Goal: Task Accomplishment & Management: Manage account settings

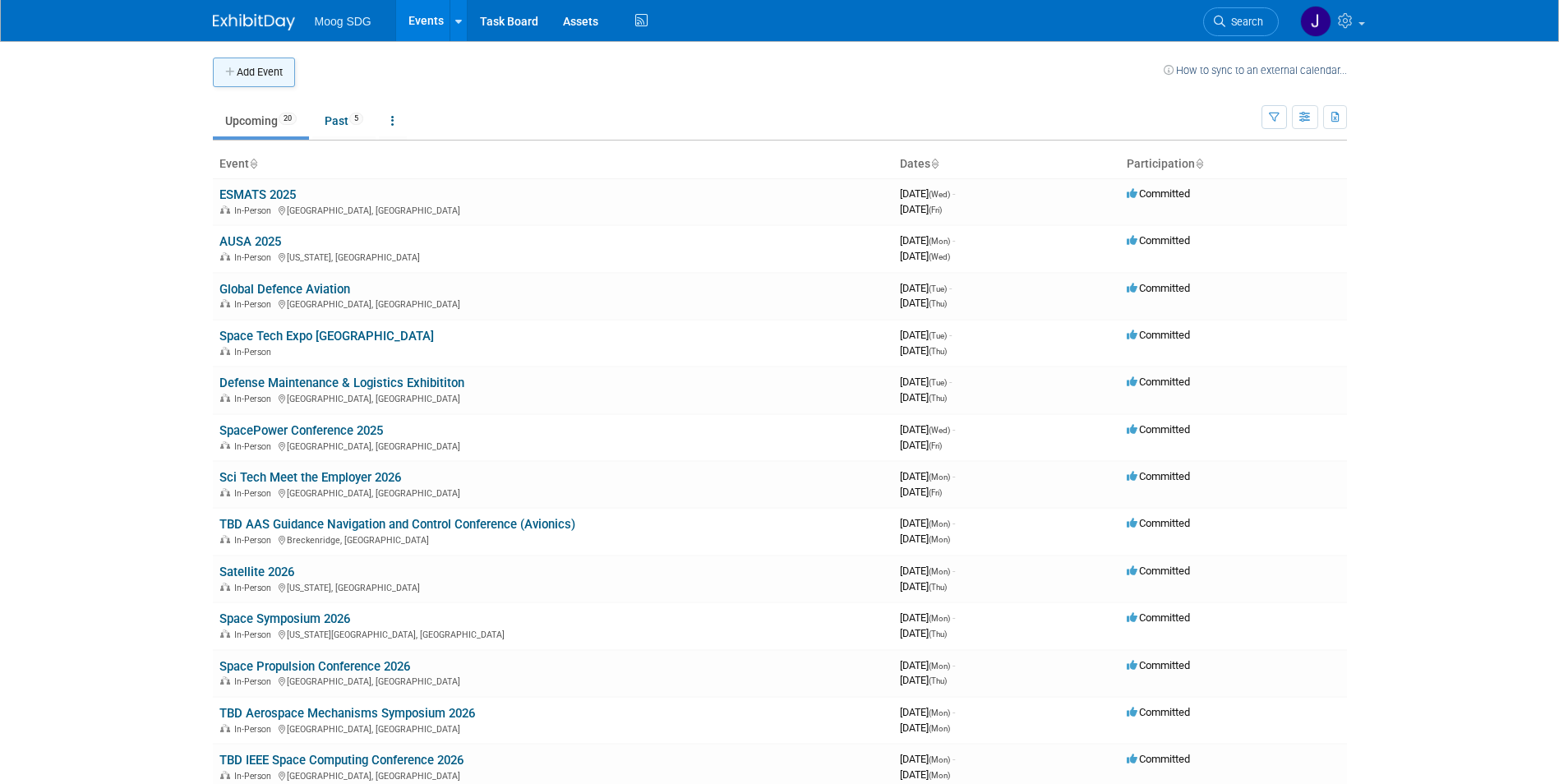
click at [255, 66] on button "Add Event" at bounding box center [254, 72] width 82 height 30
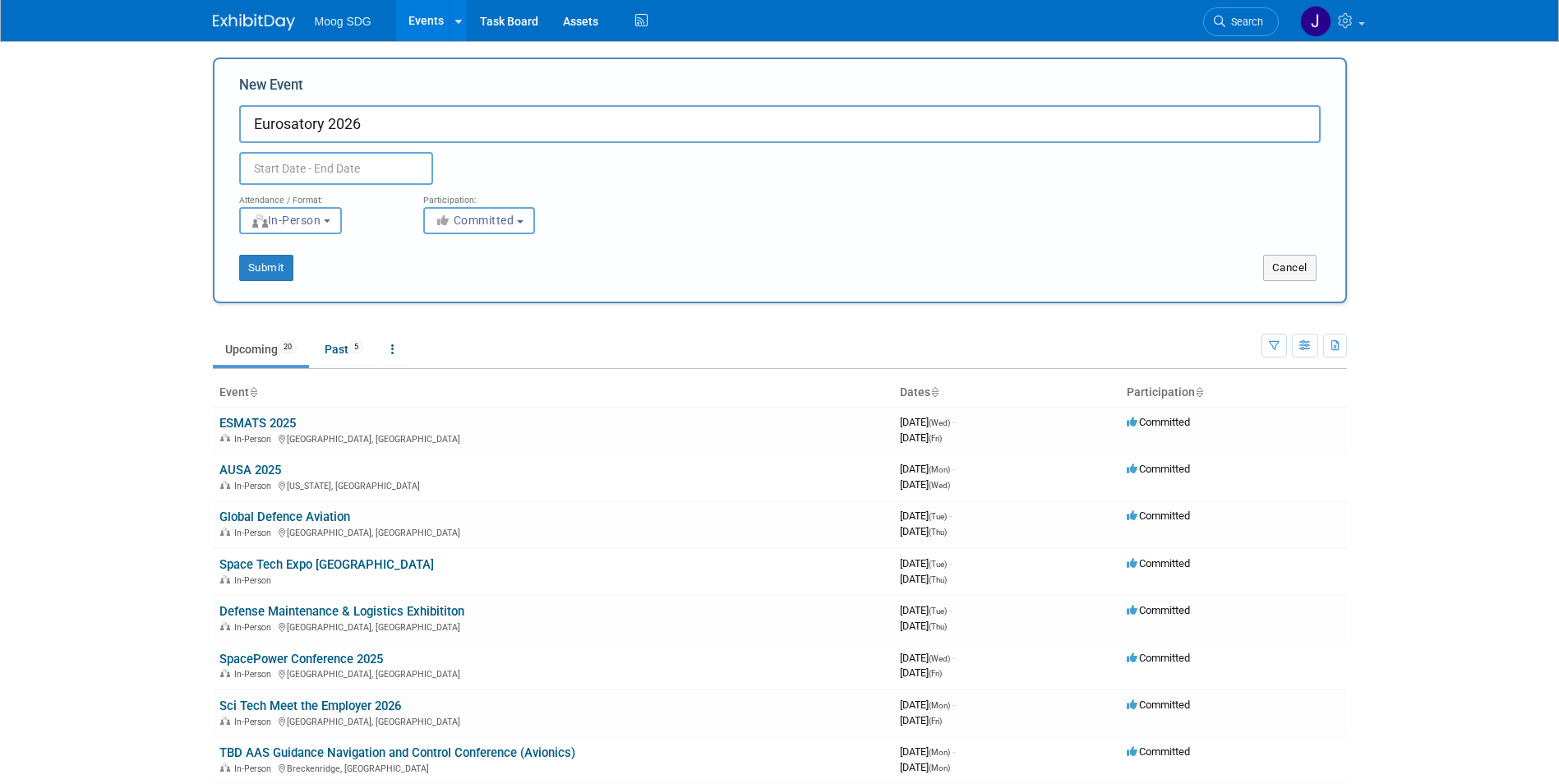
type input "Eurosatory 2026"
click at [493, 159] on div at bounding box center [367, 168] width 280 height 32
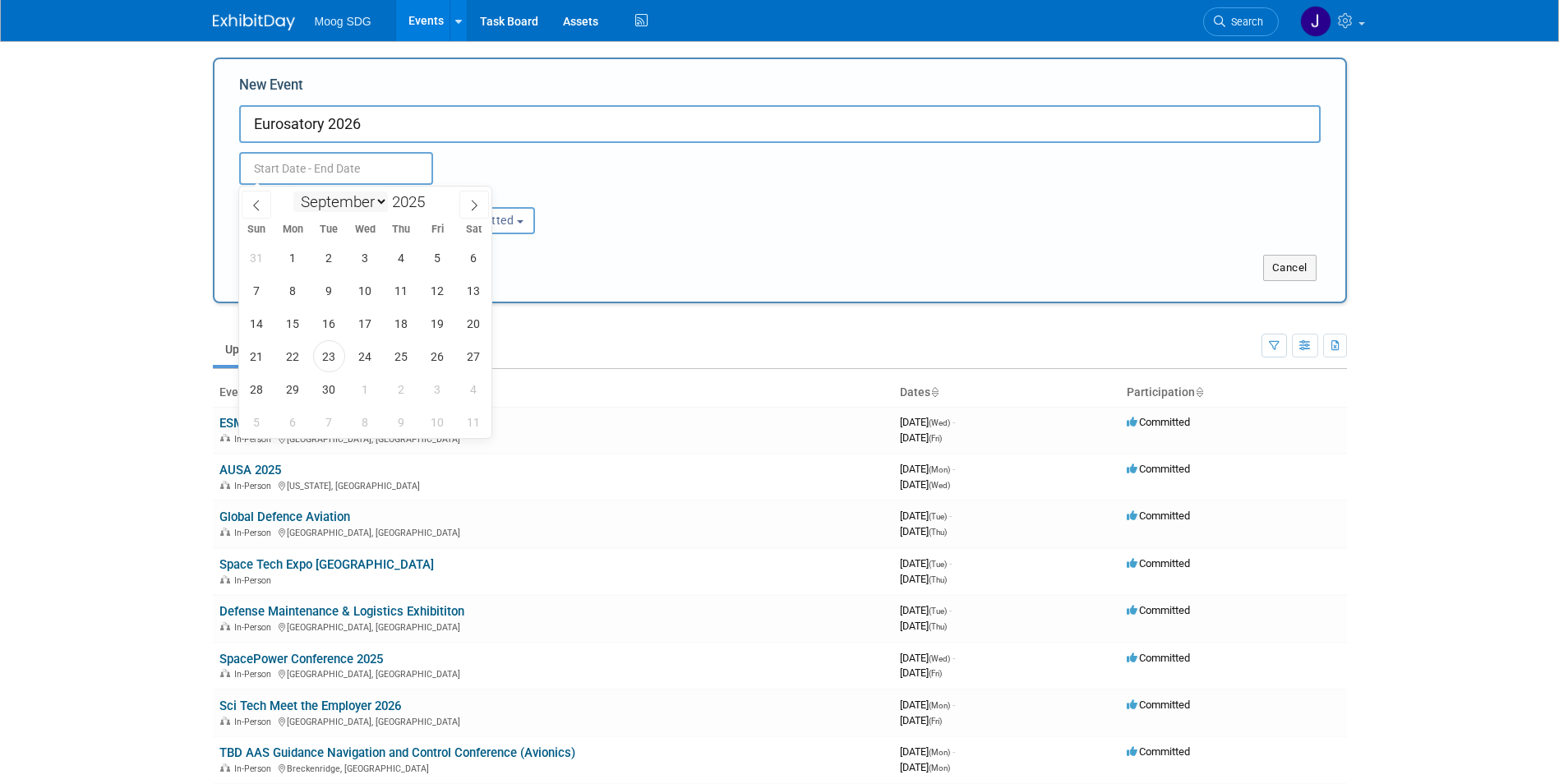
click at [363, 178] on body "Moog SDG Events Add Event Bulk Upload Events Shareable Event Boards Recently Vi…" at bounding box center [779, 392] width 1559 height 784
click at [431, 197] on span at bounding box center [432, 197] width 12 height 10
type input "2026"
click at [376, 202] on select "January February March April May June July August September October November De…" at bounding box center [340, 201] width 95 height 21
select select "5"
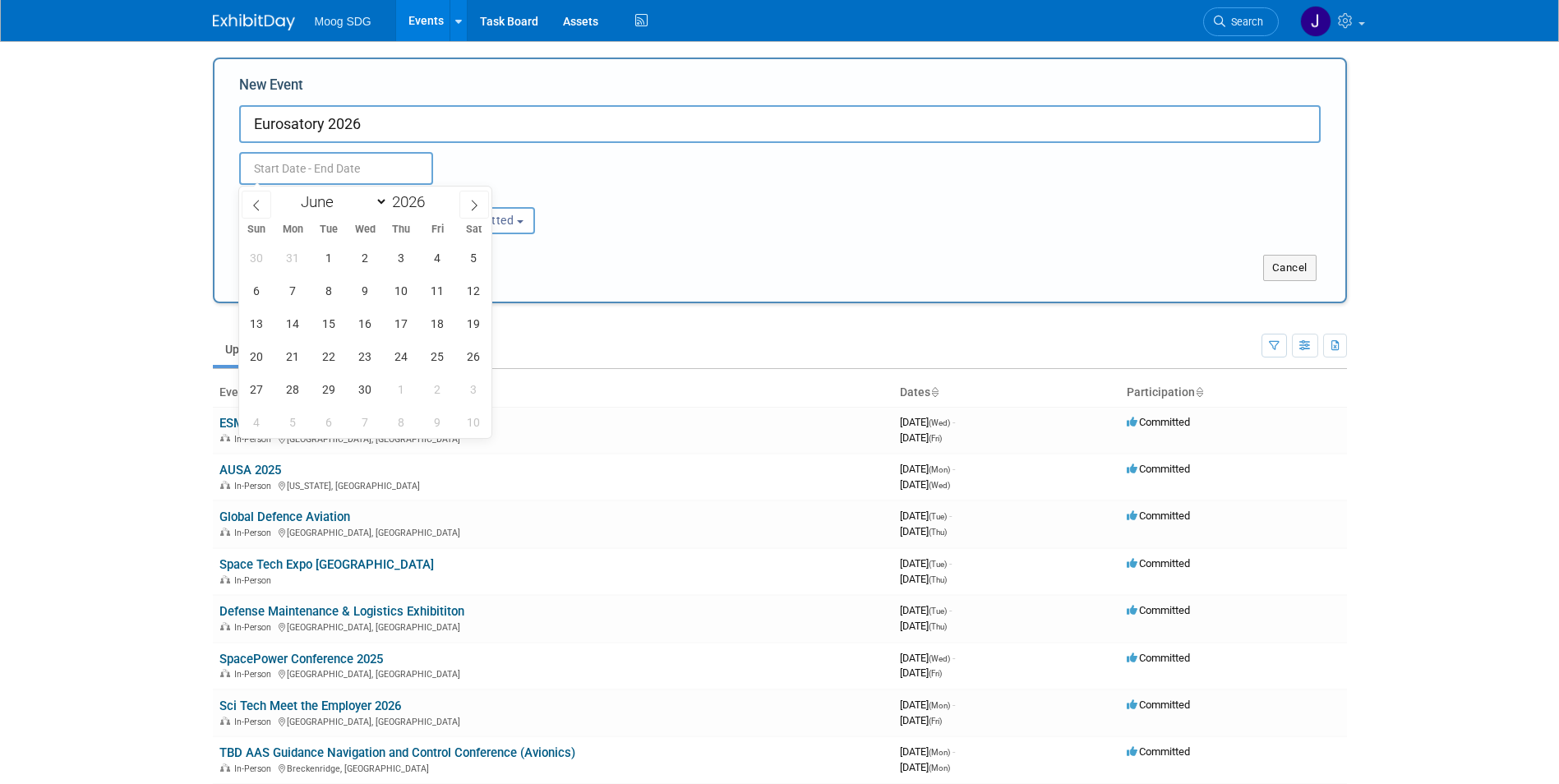
click at [293, 191] on select "January February March April May June July August September October November De…" at bounding box center [340, 201] width 95 height 21
click at [298, 320] on span "15" at bounding box center [293, 324] width 32 height 32
click at [430, 321] on span "19" at bounding box center [438, 324] width 32 height 32
type input "[DATE] to [DATE]"
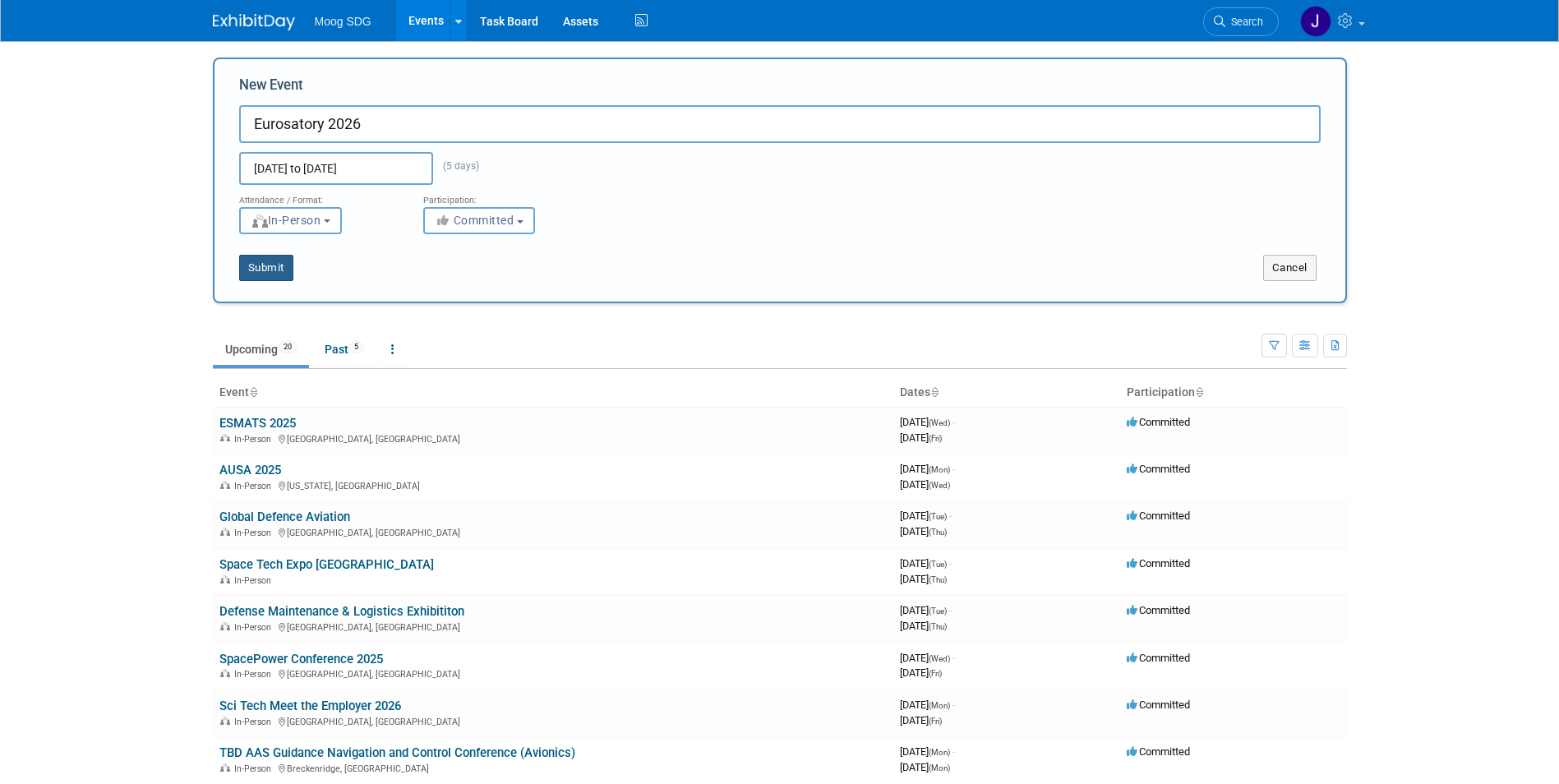
click at [263, 267] on button "Submit" at bounding box center [266, 267] width 54 height 26
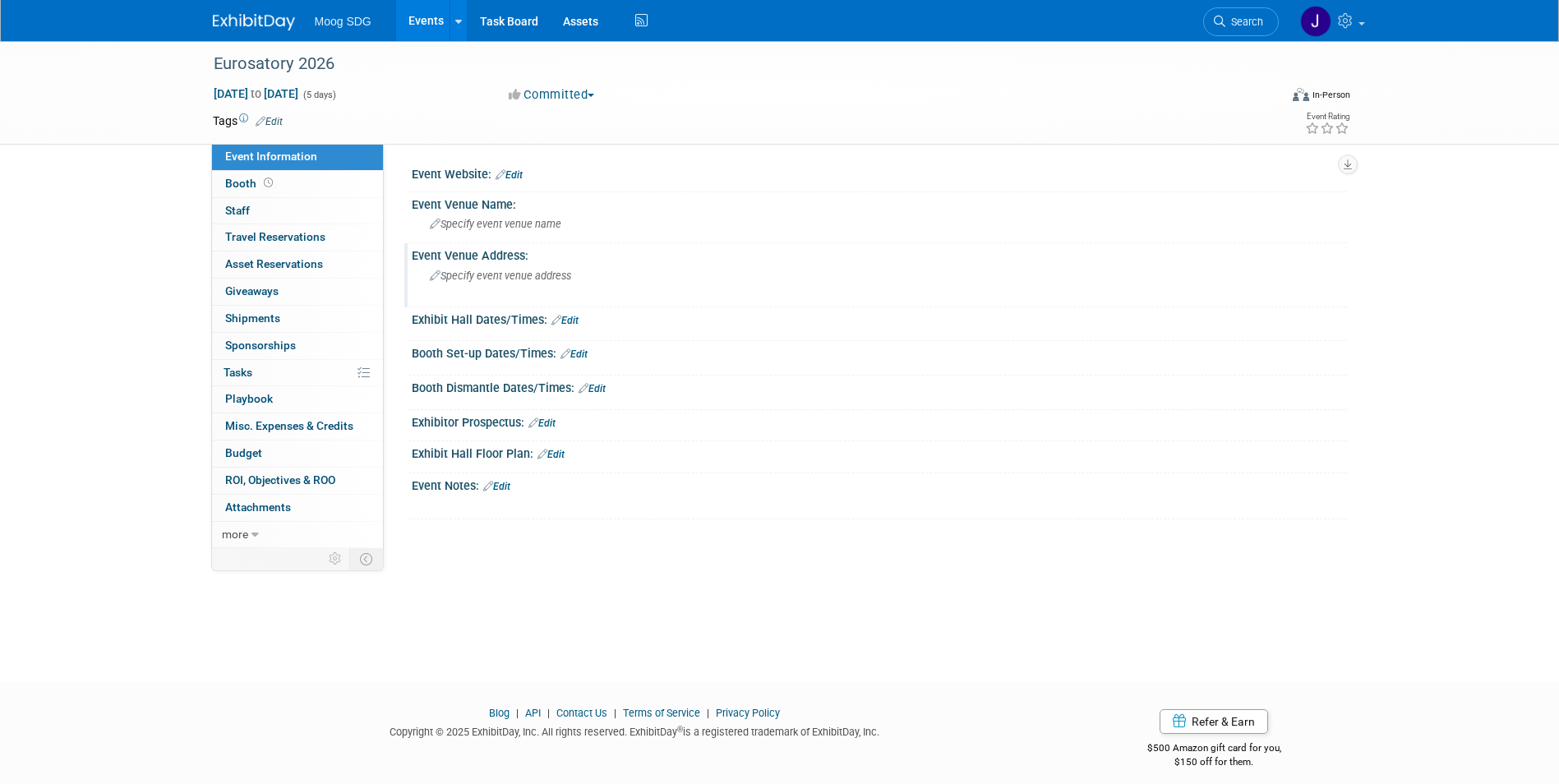
click at [482, 275] on span "Specify event venue address" at bounding box center [500, 276] width 142 height 13
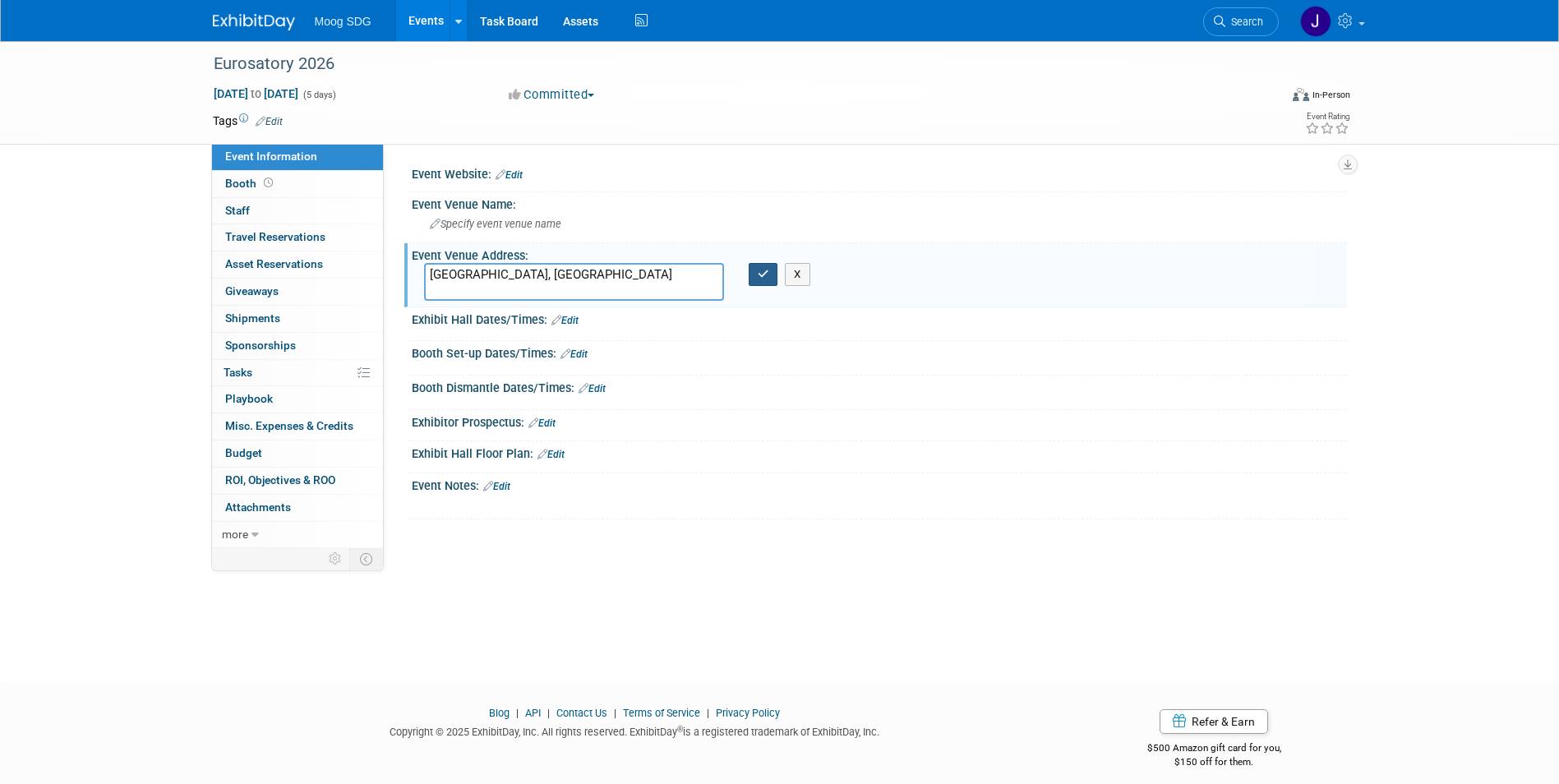
type textarea "Paris, France"
click at [764, 272] on icon "button" at bounding box center [764, 274] width 12 height 11
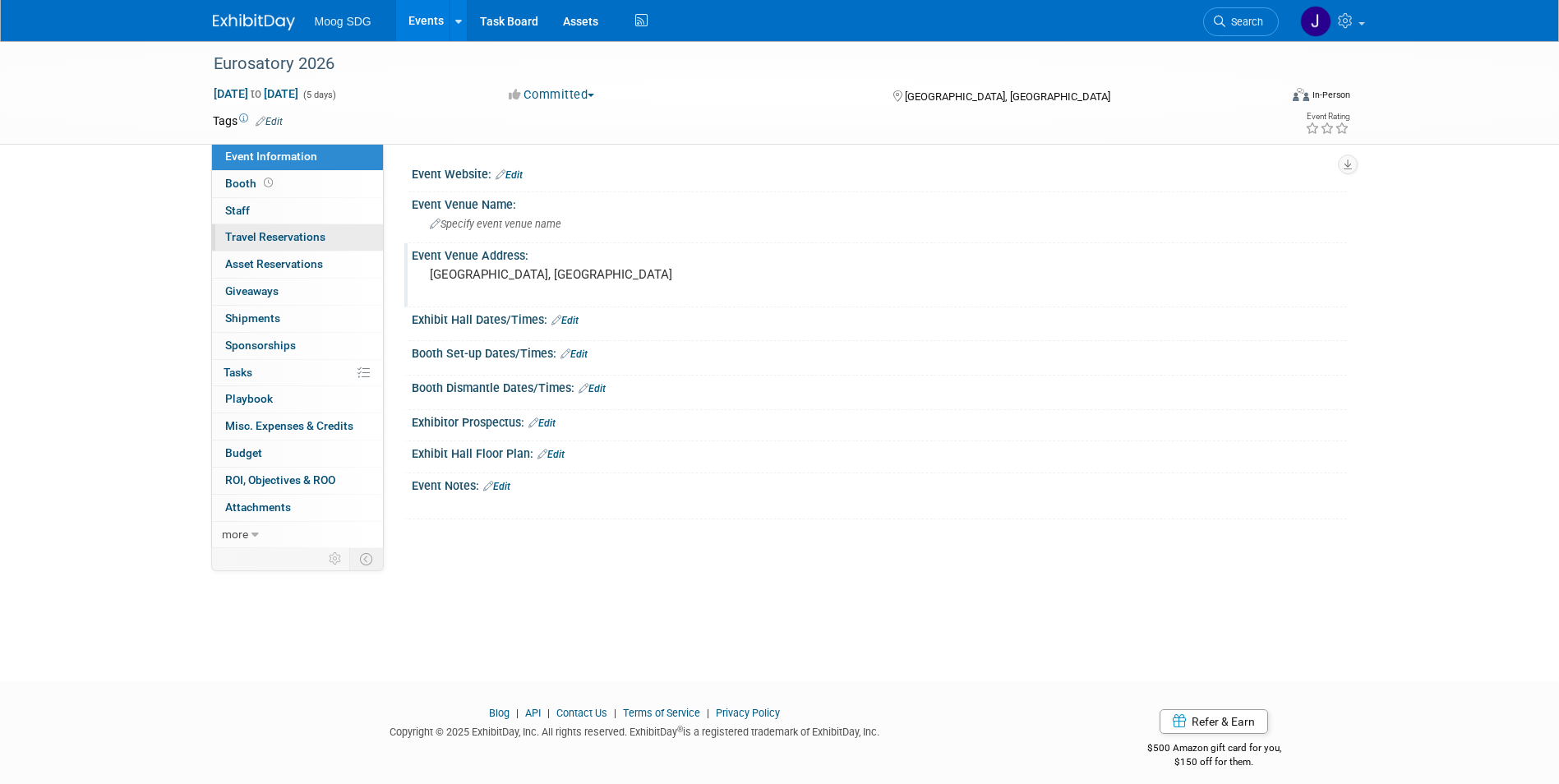
click at [291, 236] on span "Travel Reservations 0" at bounding box center [275, 236] width 100 height 14
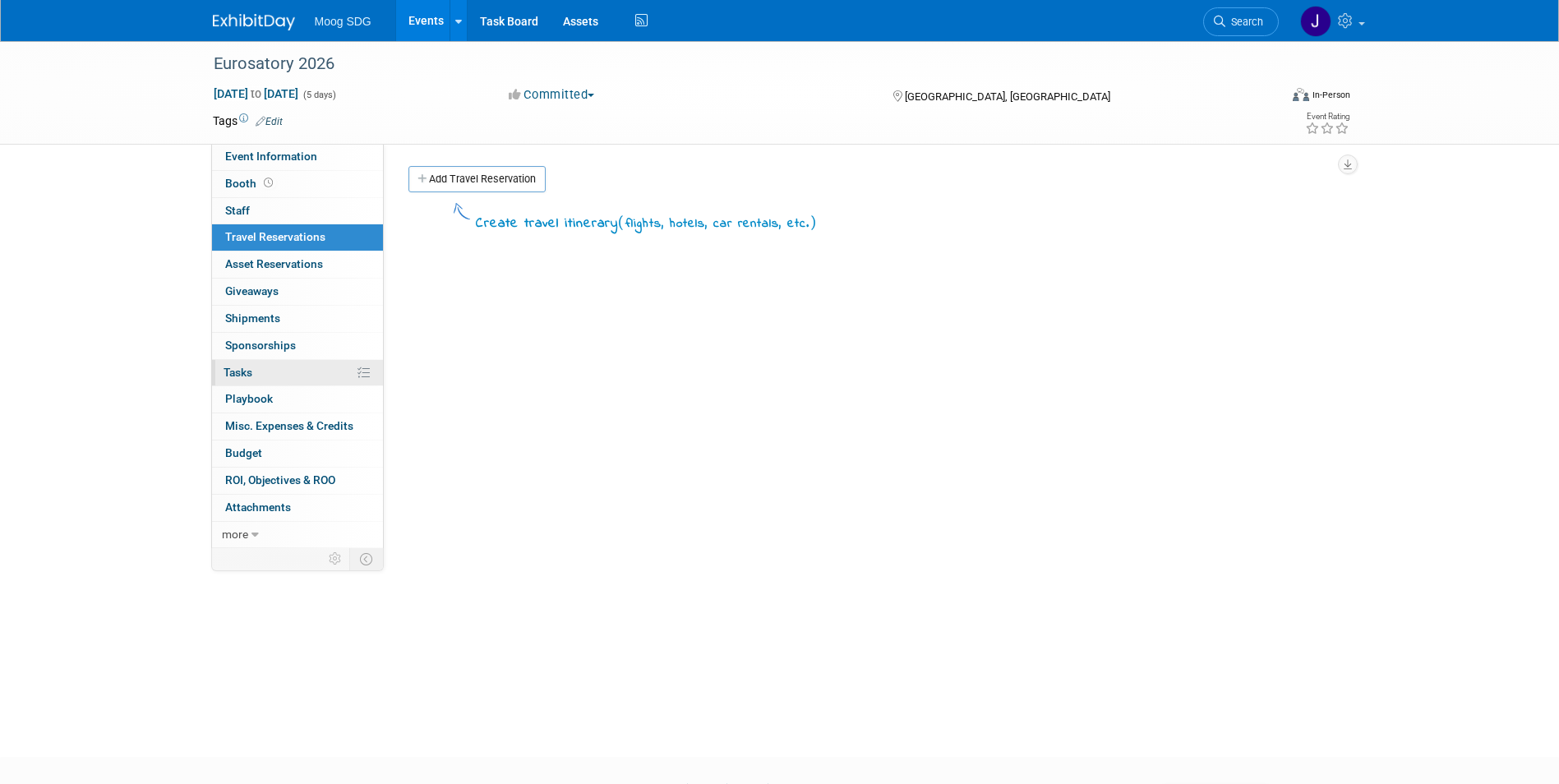
click at [281, 370] on link "0% Tasks 0%" at bounding box center [297, 373] width 171 height 26
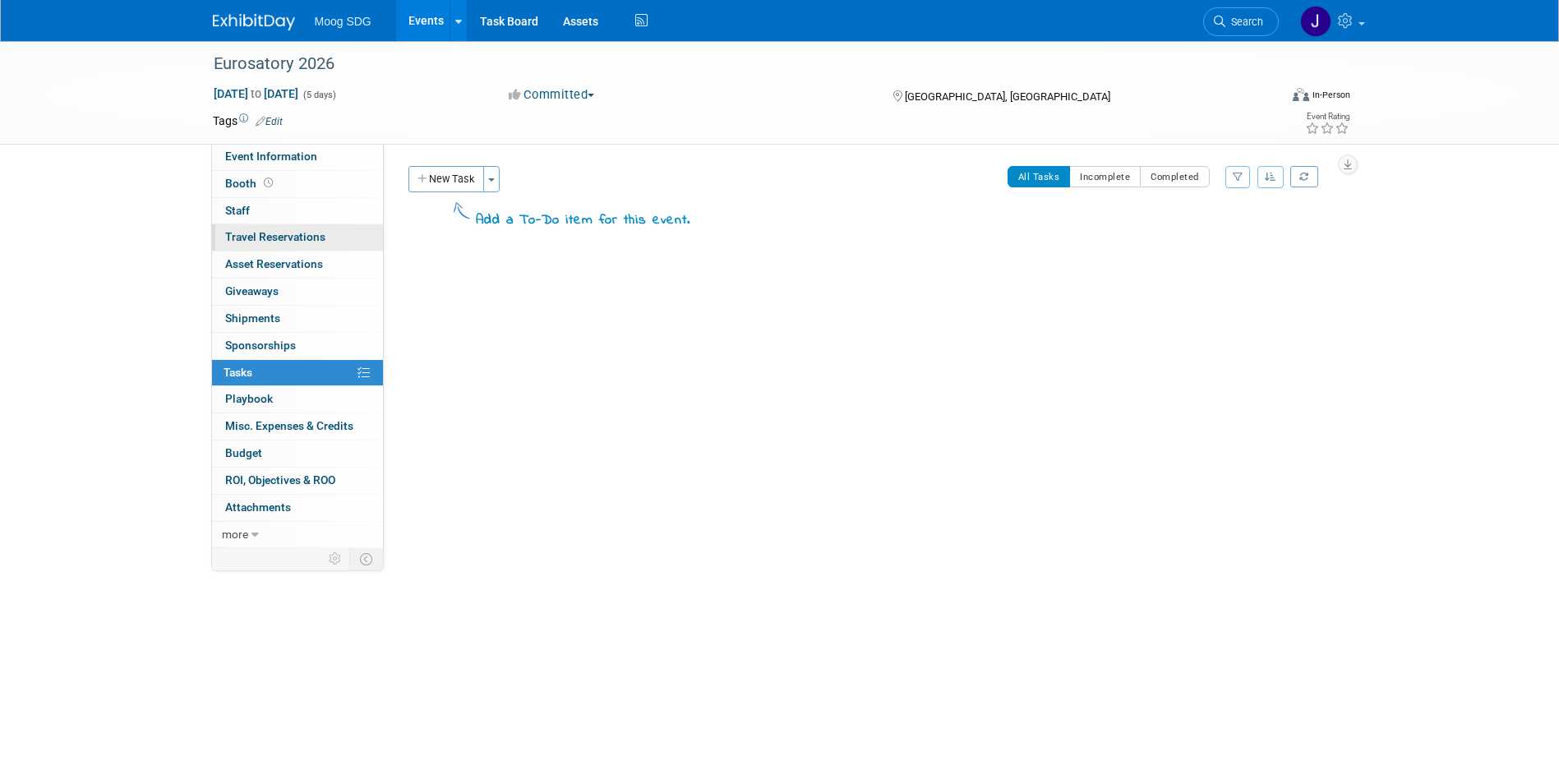
click at [294, 232] on span "Travel Reservations 0" at bounding box center [275, 236] width 100 height 14
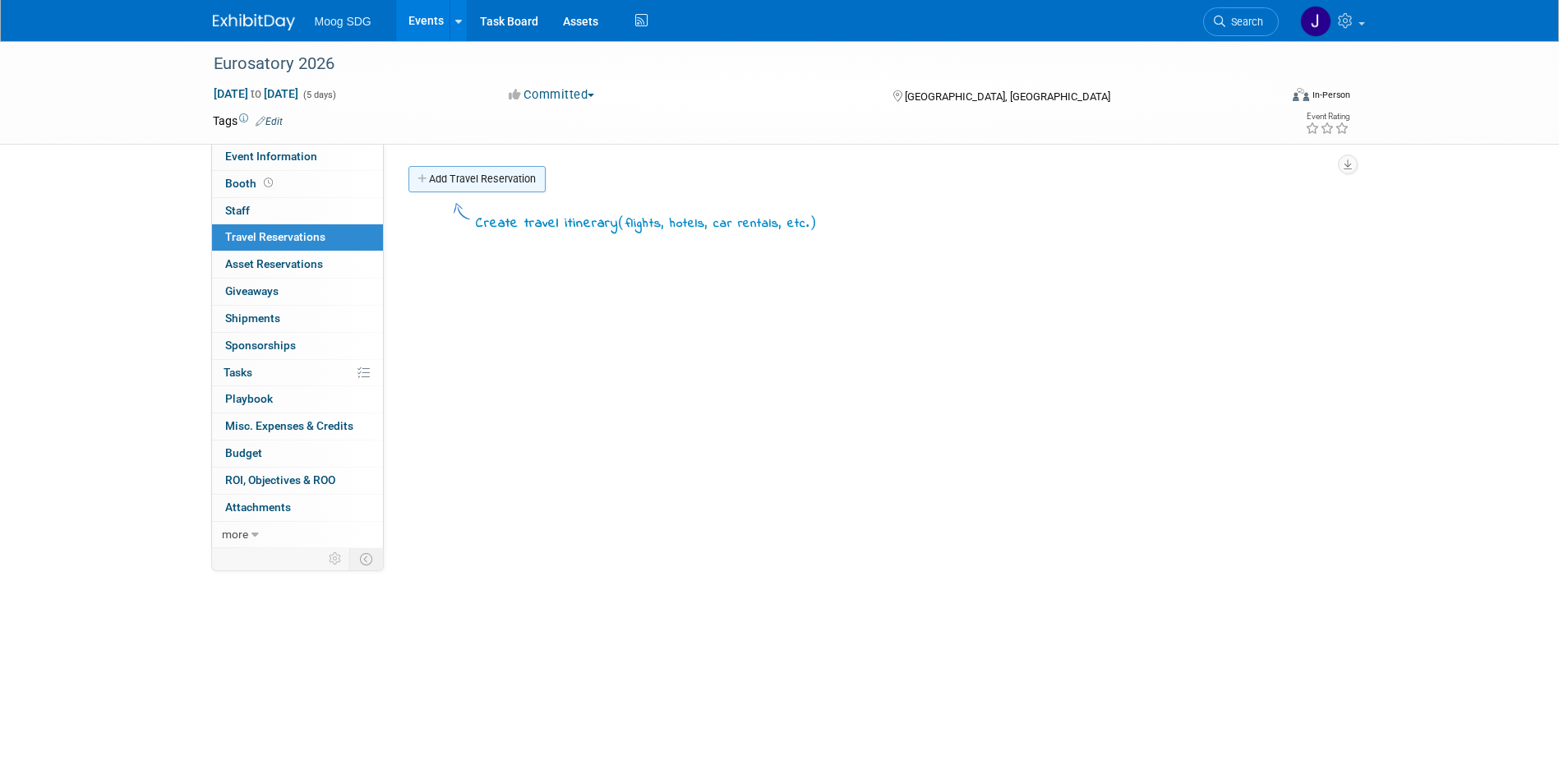
click at [478, 171] on link "Add Travel Reservation" at bounding box center [478, 179] width 137 height 26
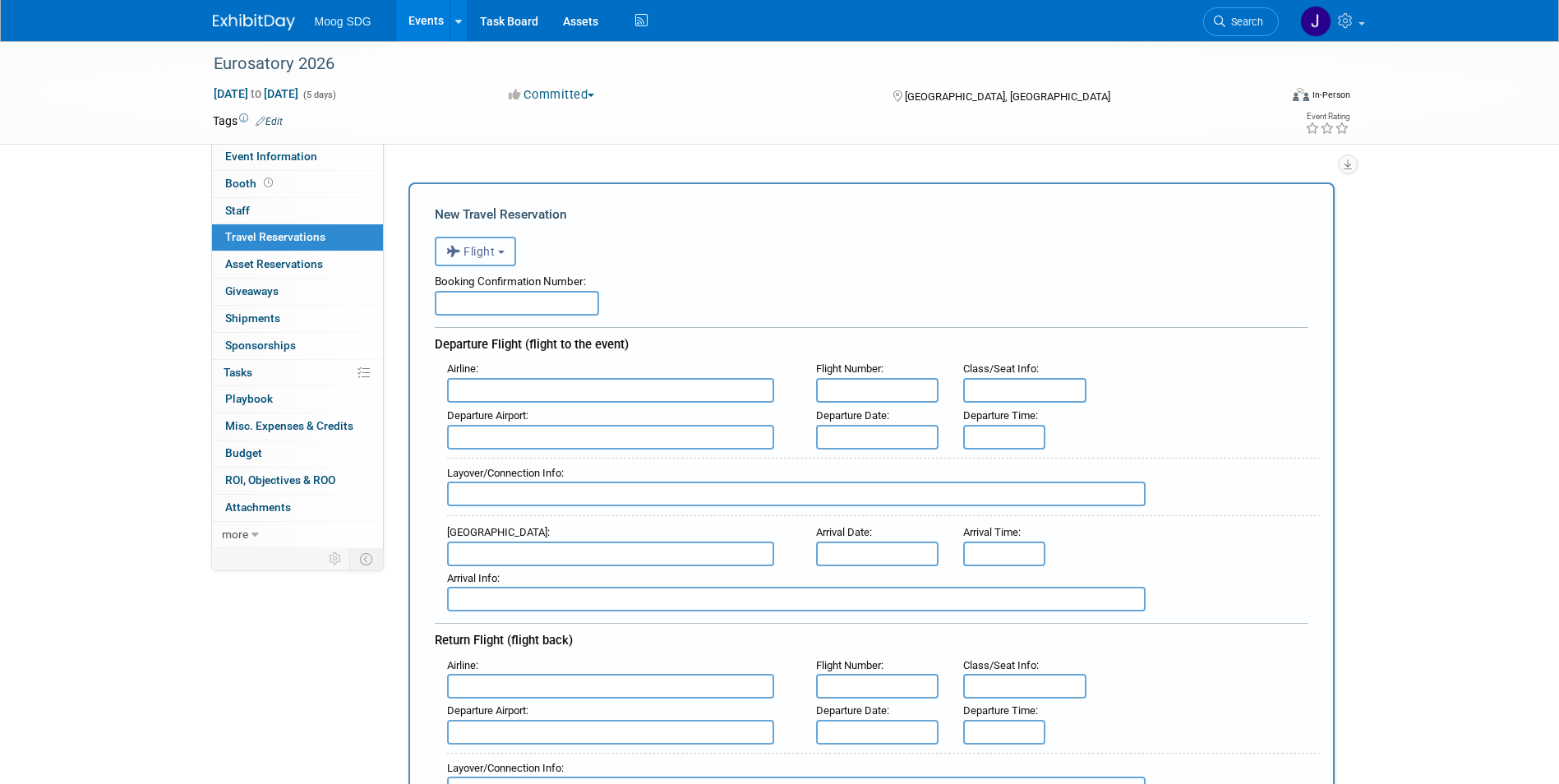
click at [504, 252] on b "button" at bounding box center [501, 253] width 6 height 4
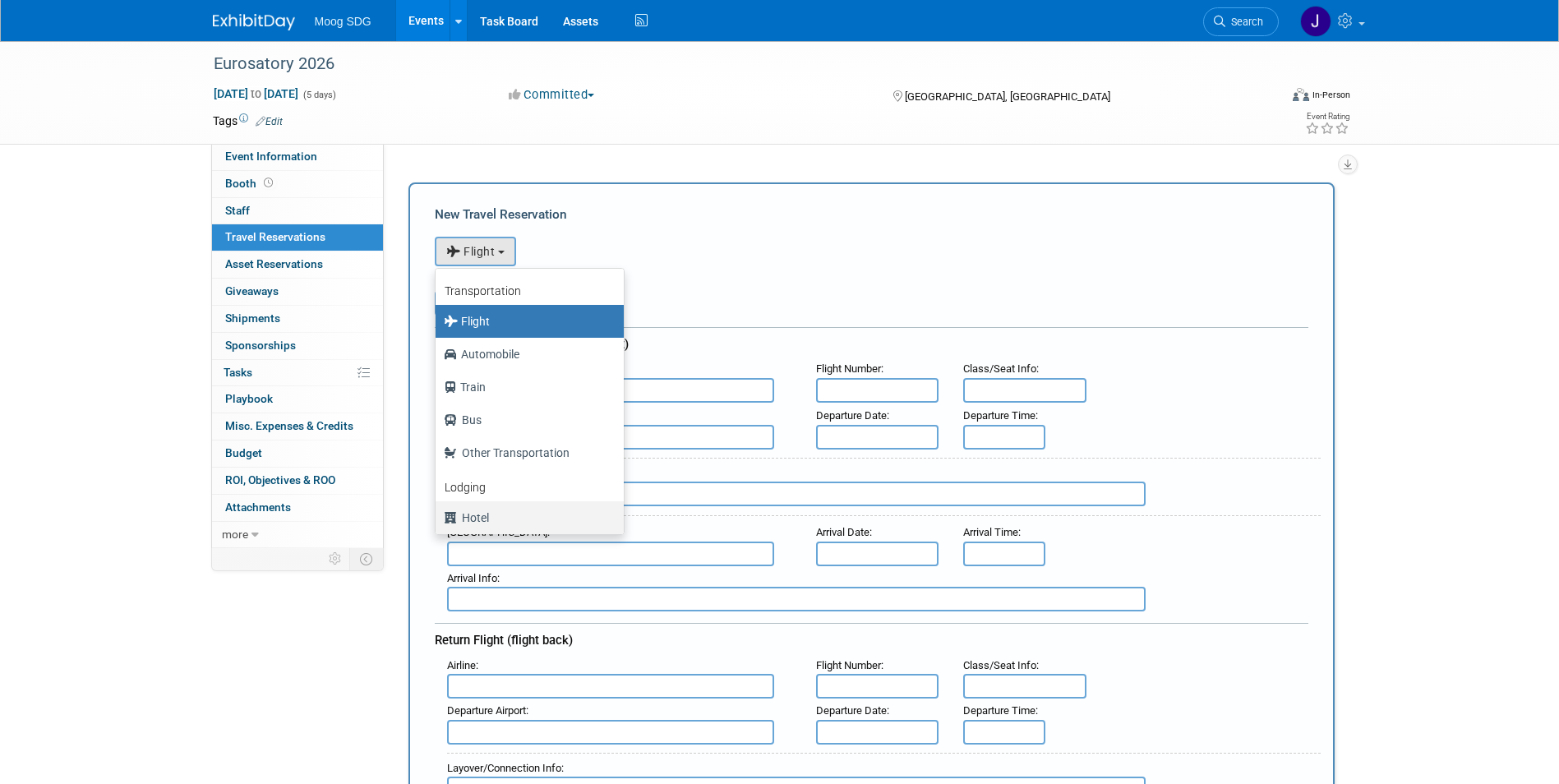
click at [497, 517] on label "Hotel" at bounding box center [525, 517] width 163 height 26
click at [438, 517] on input "Hotel" at bounding box center [433, 515] width 11 height 11
select select "6"
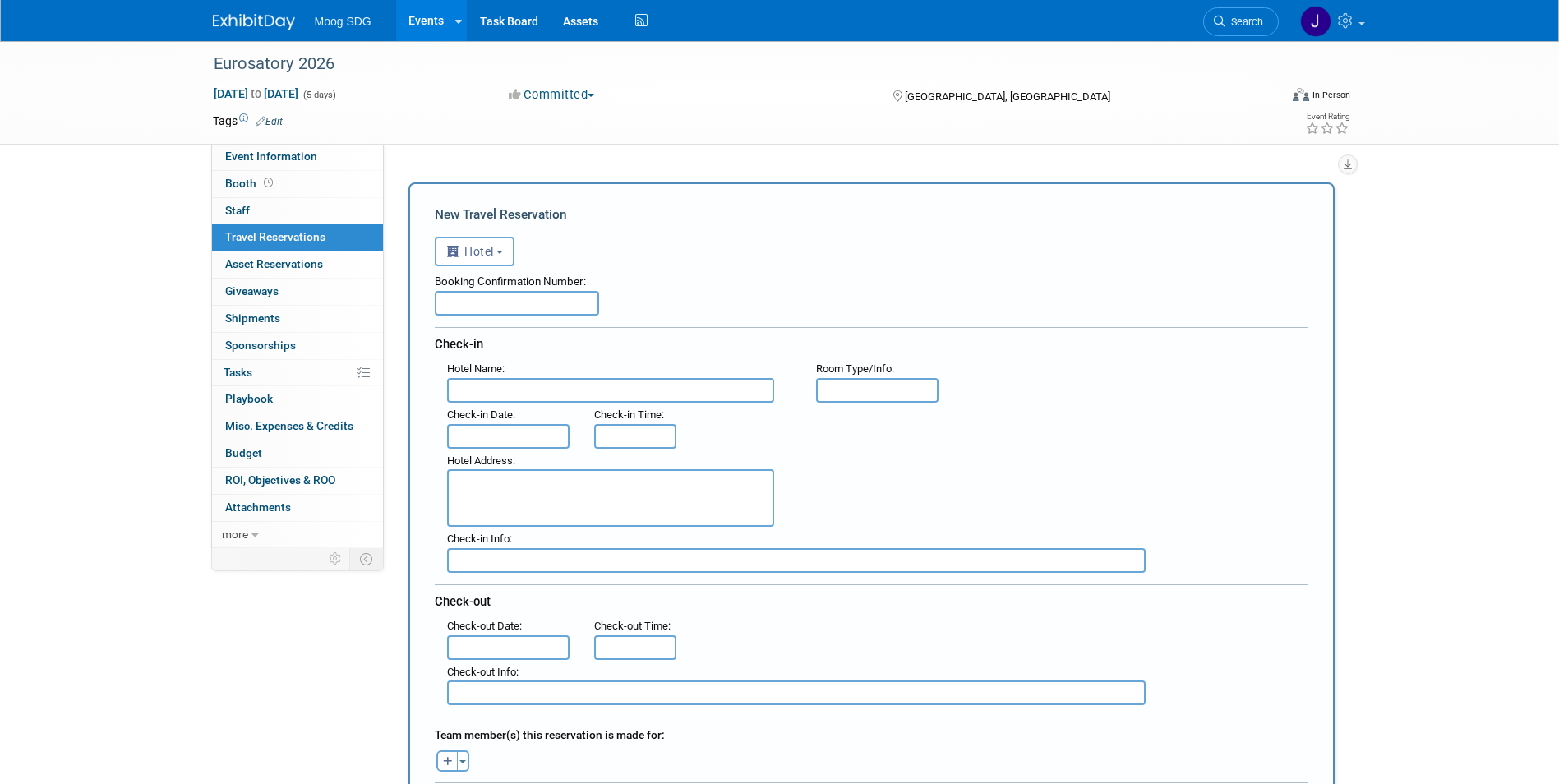
click at [538, 395] on input "text" at bounding box center [610, 390] width 327 height 24
type input "Marriott CDG (same as 2024)"
click at [741, 305] on div "Booking Confirmation Number:" at bounding box center [872, 291] width 874 height 50
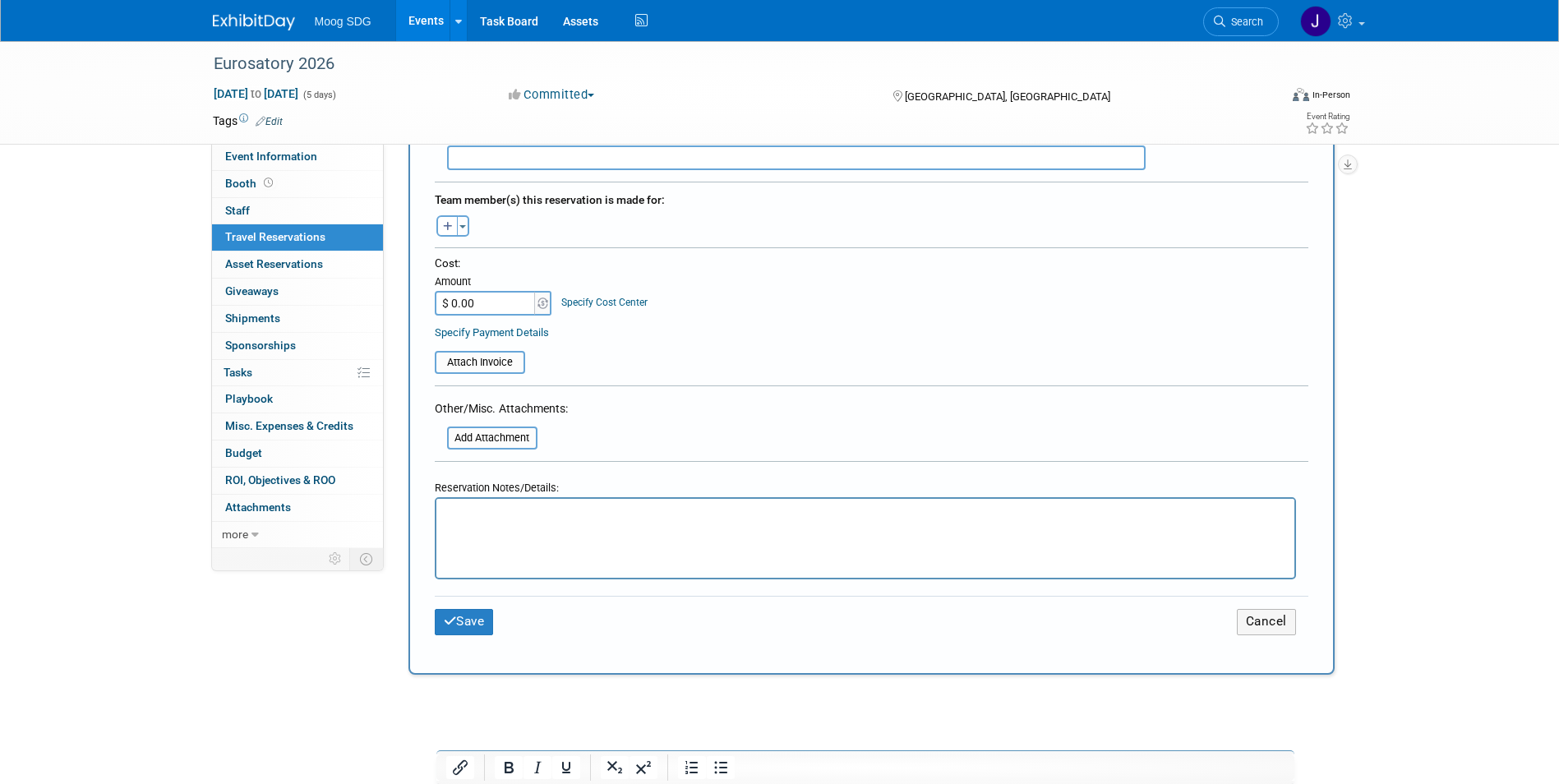
scroll to position [575, 0]
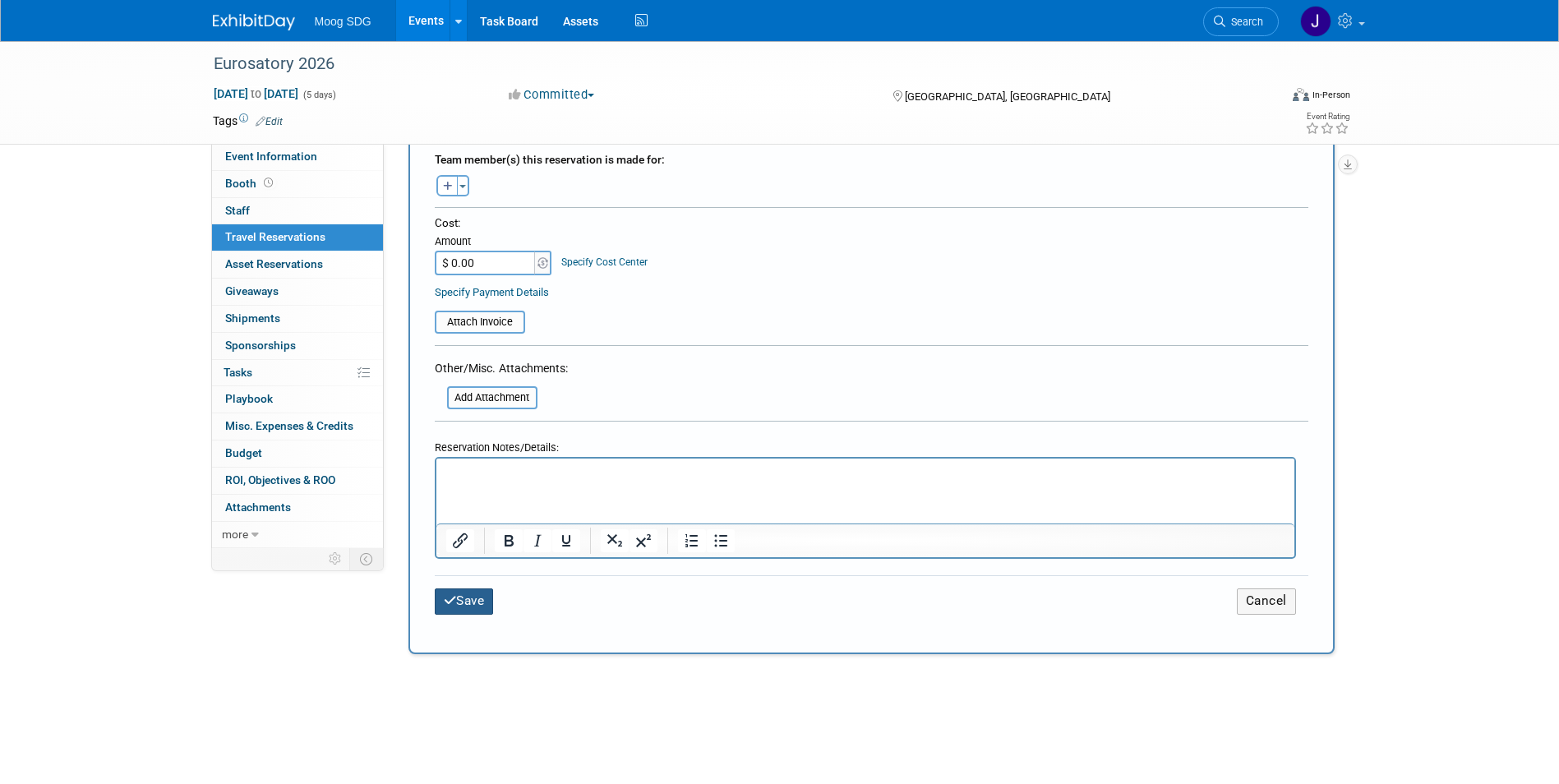
click at [473, 598] on button "Save" at bounding box center [465, 601] width 60 height 25
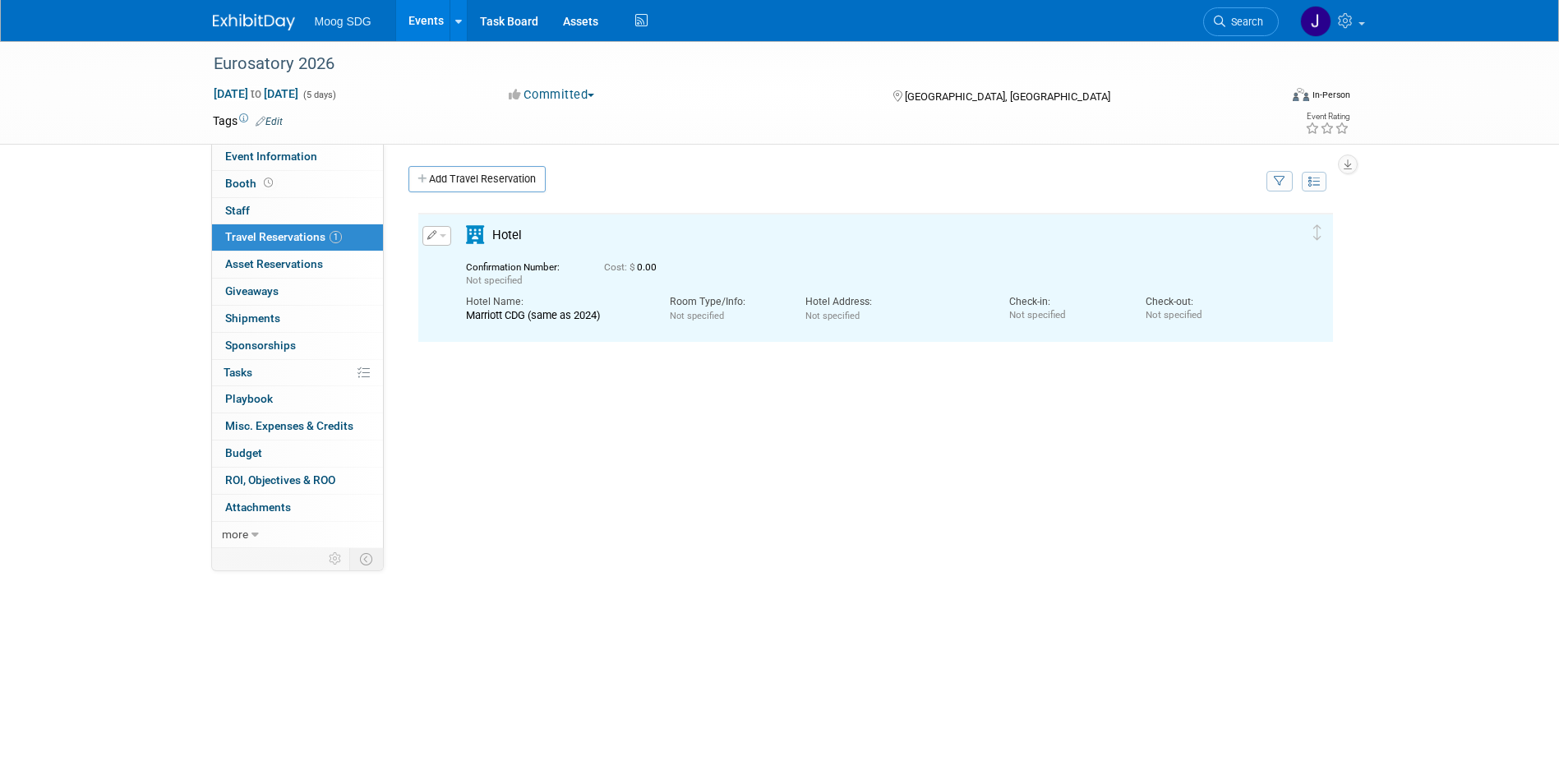
scroll to position [0, 0]
click at [282, 378] on link "0% Tasks 0%" at bounding box center [297, 373] width 171 height 26
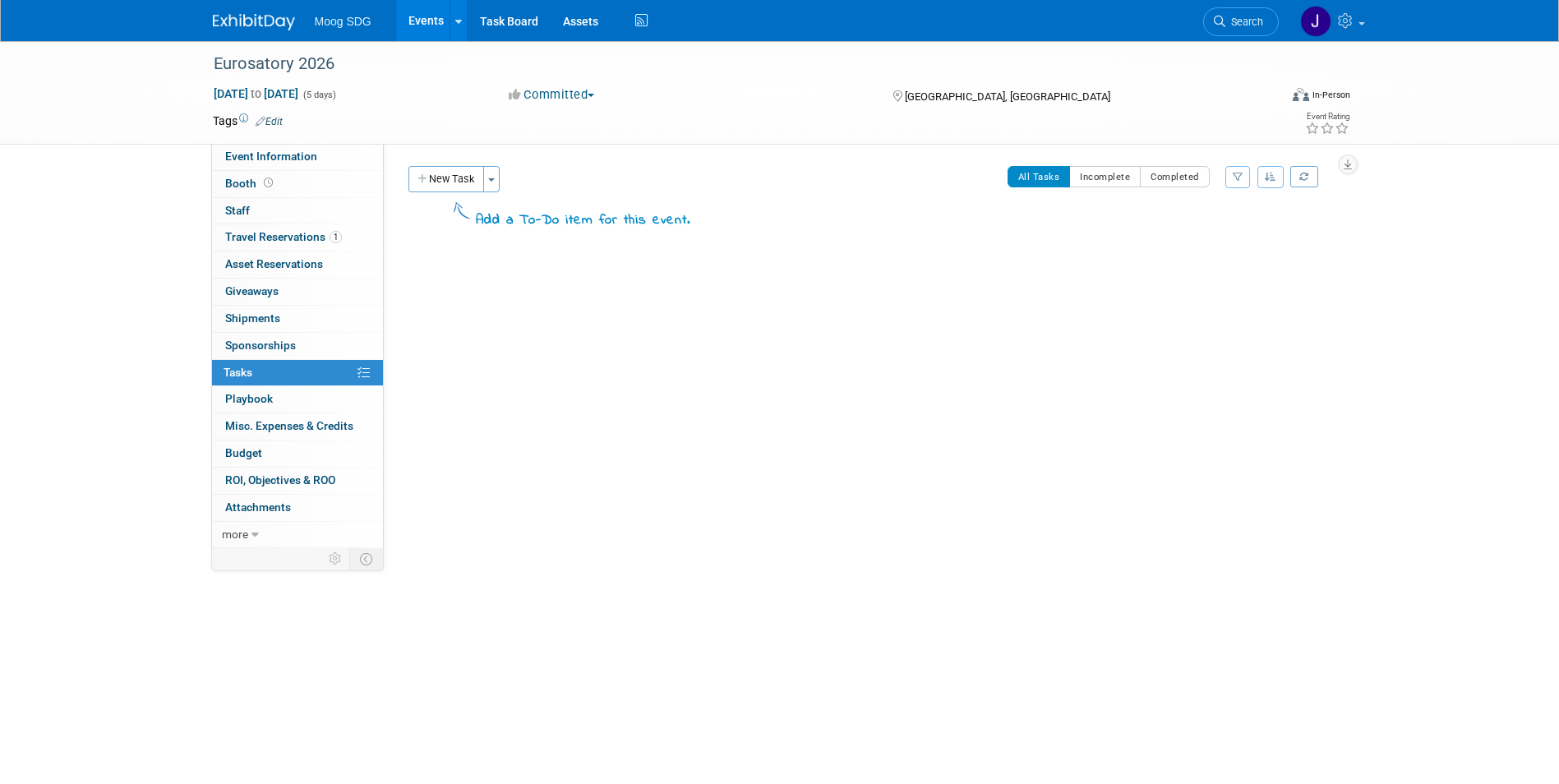
drag, startPoint x: 459, startPoint y: 184, endPoint x: 464, endPoint y: 192, distance: 9.4
click at [459, 185] on button "New Task" at bounding box center [447, 179] width 76 height 26
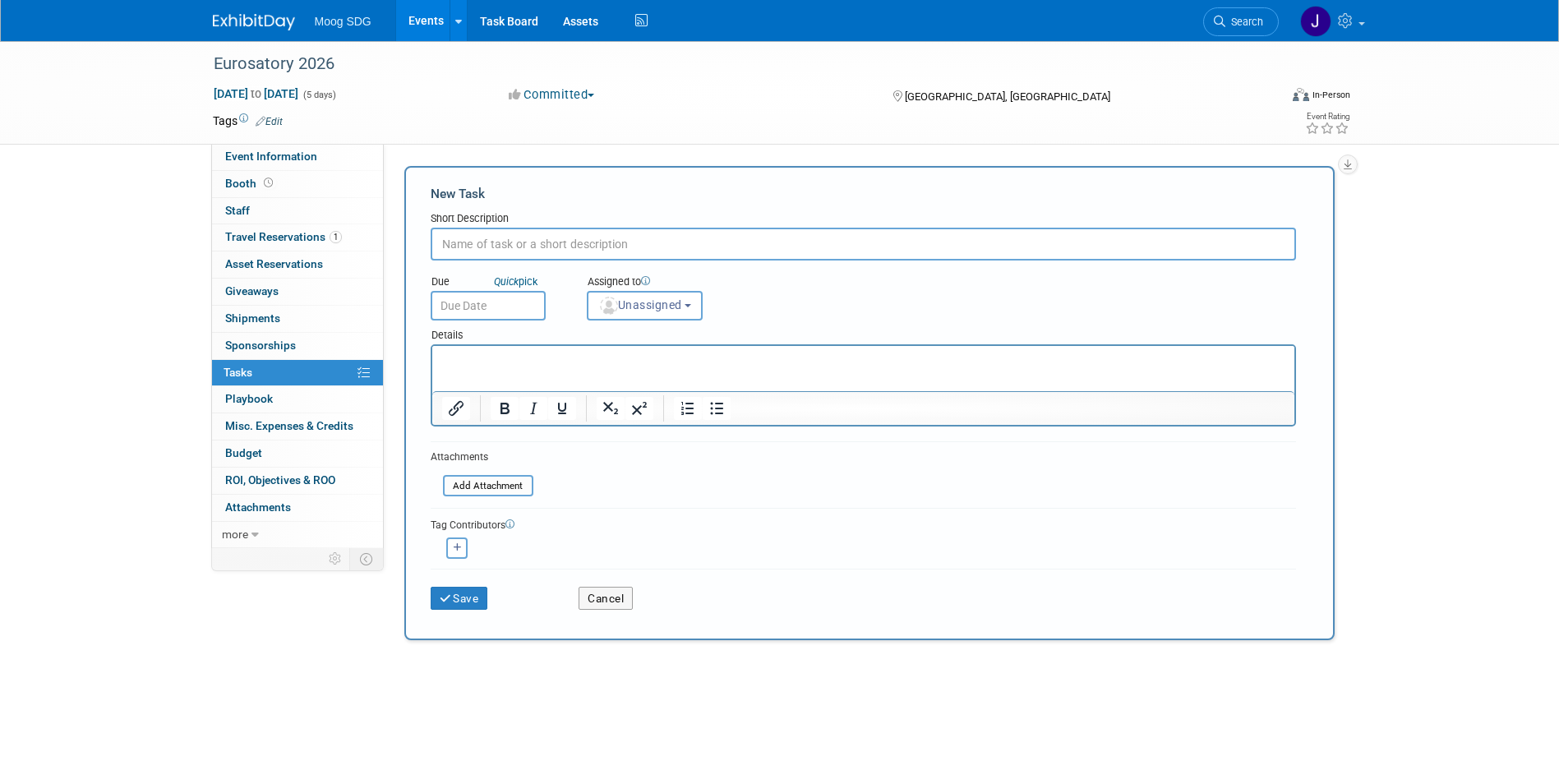
click at [552, 240] on input "text" at bounding box center [863, 244] width 866 height 32
type input "Work with Lisa D in travel on room block"
click at [538, 364] on p "Rich Text Area. Press ALT-0 for help." at bounding box center [863, 361] width 843 height 16
click at [472, 594] on button "Save" at bounding box center [459, 597] width 58 height 23
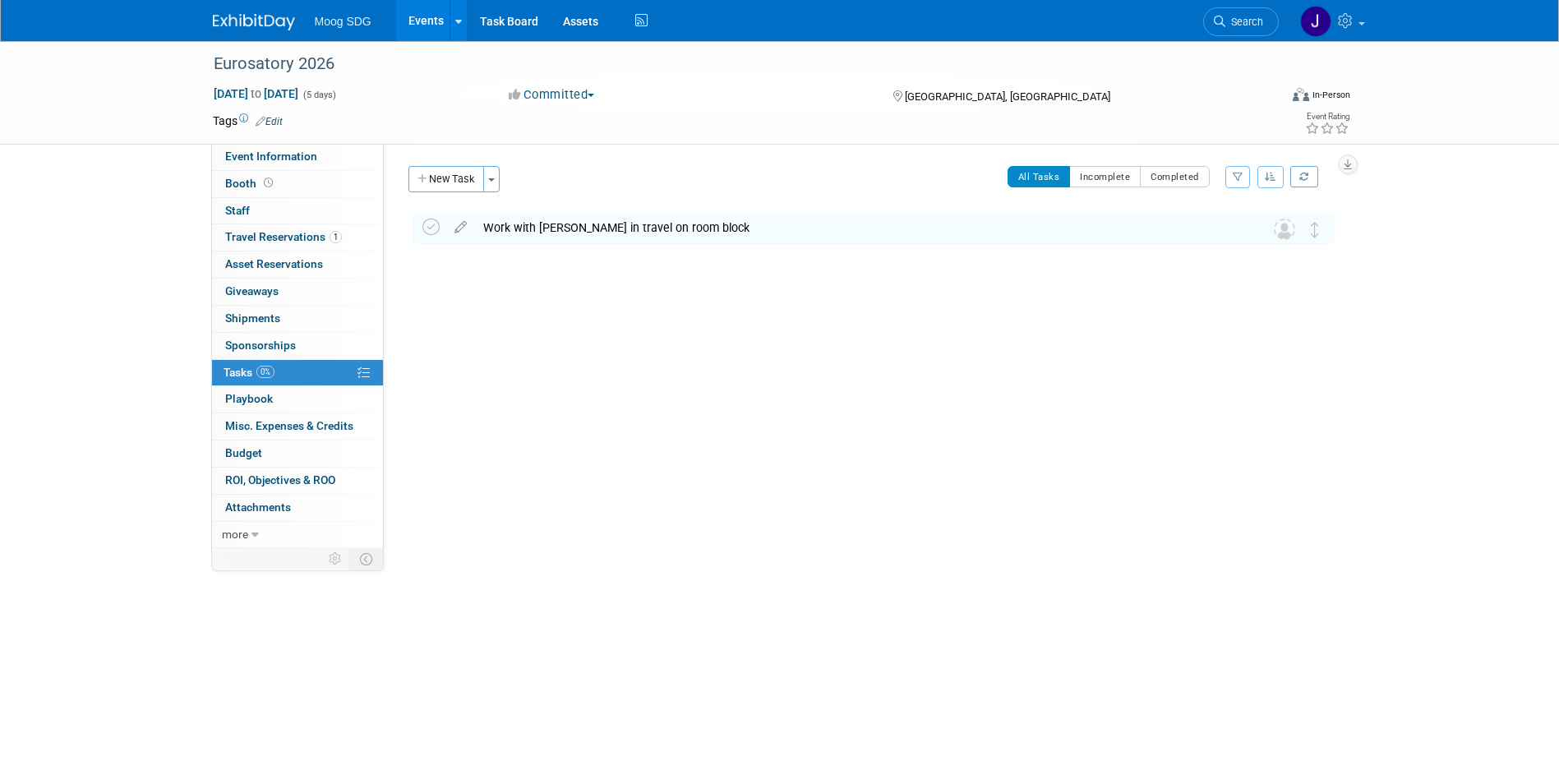
click at [622, 218] on div "Work with Lisa D in travel on room block" at bounding box center [858, 227] width 766 height 28
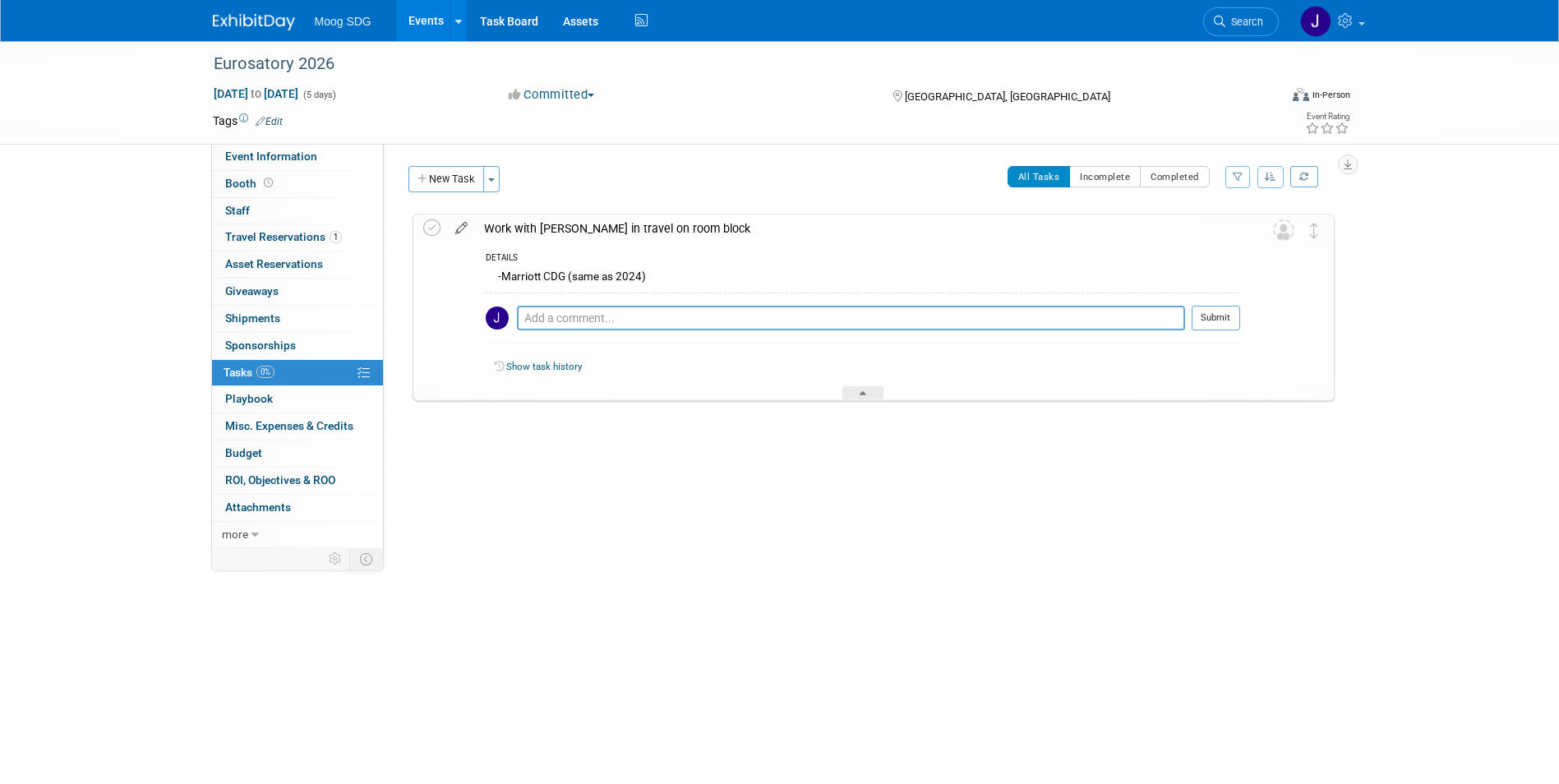
click at [456, 226] on icon at bounding box center [461, 225] width 29 height 21
select select "8"
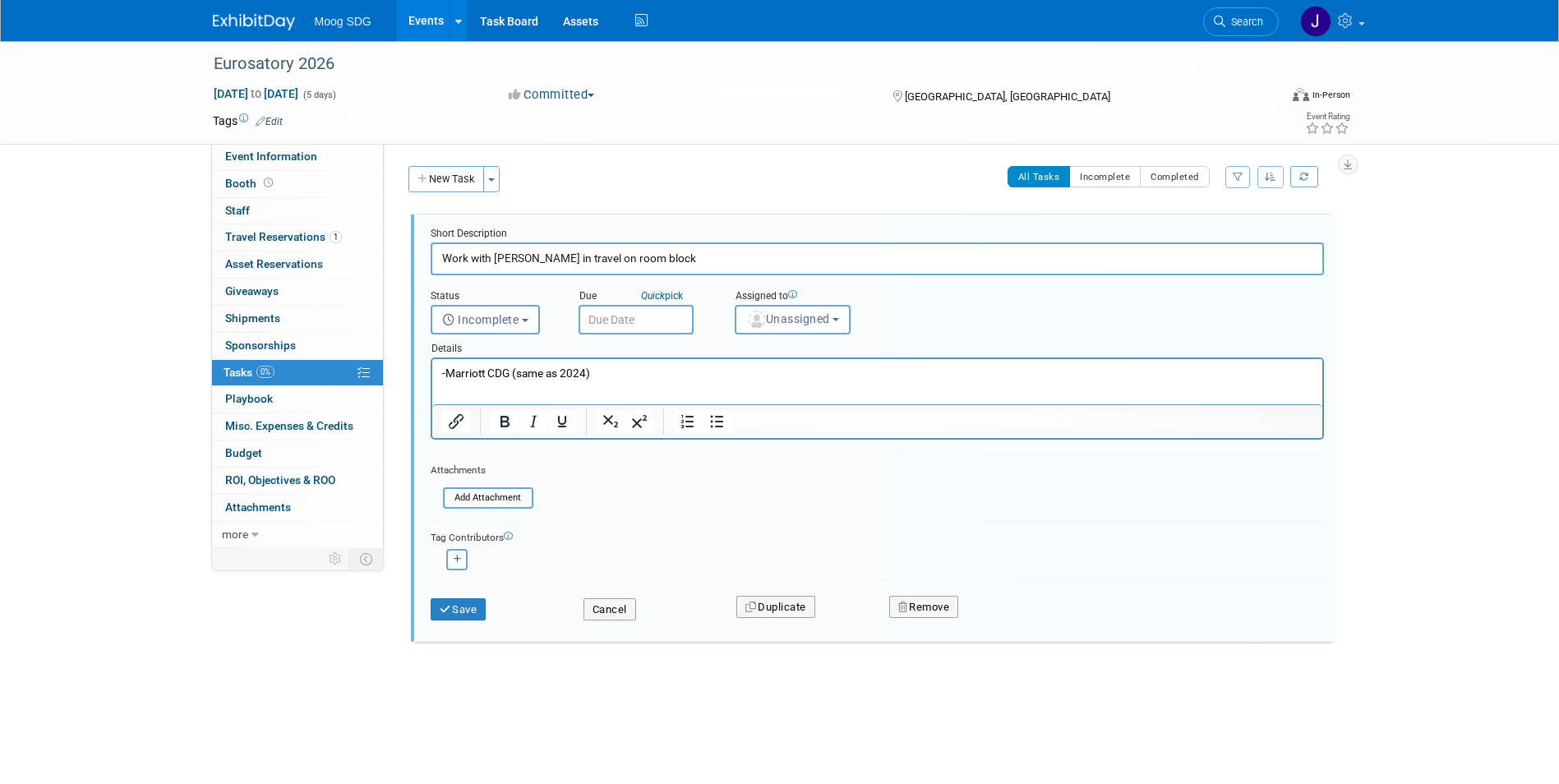
click at [672, 318] on input "text" at bounding box center [636, 319] width 115 height 30
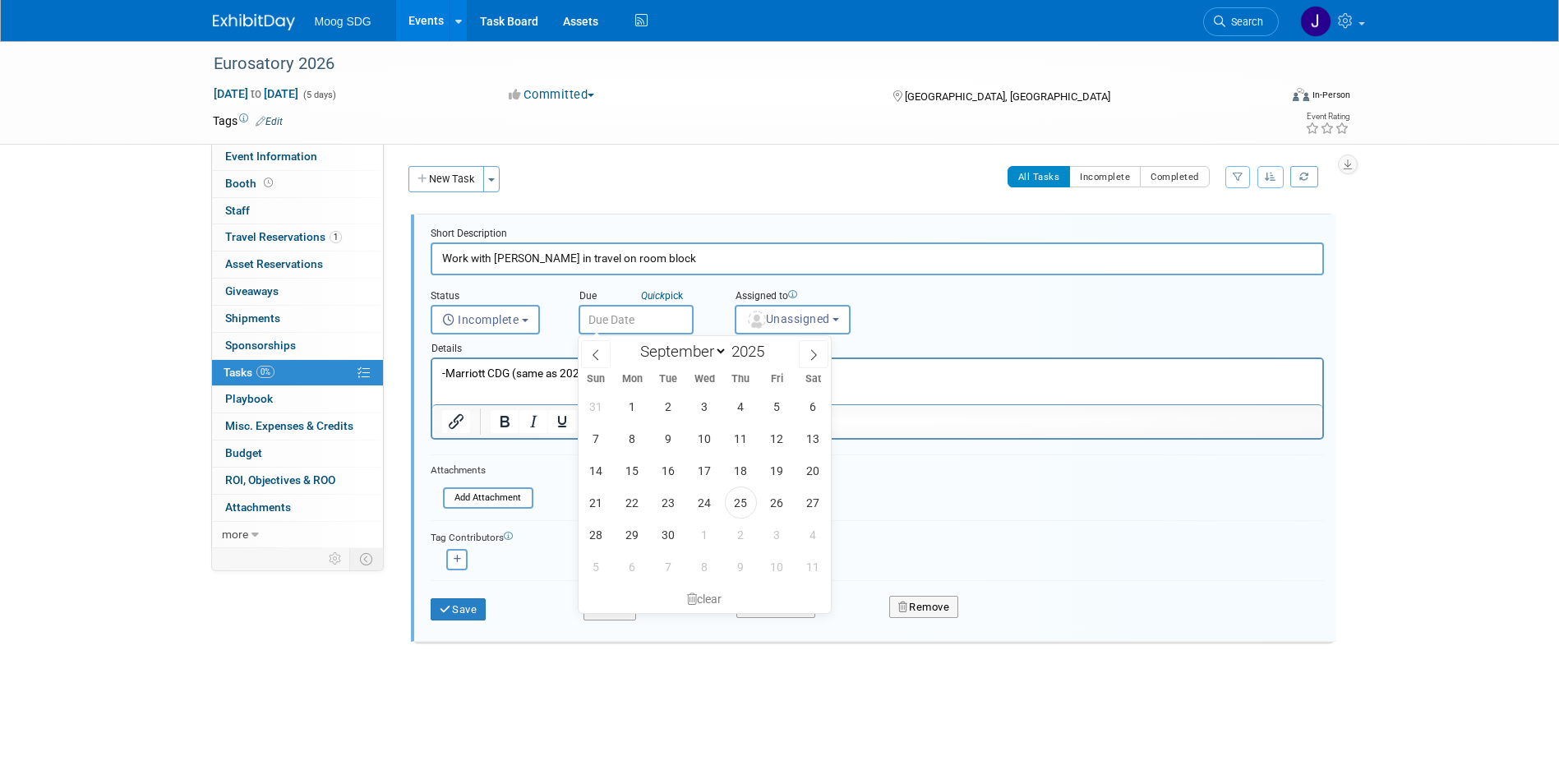
click at [672, 318] on input "text" at bounding box center [636, 319] width 115 height 30
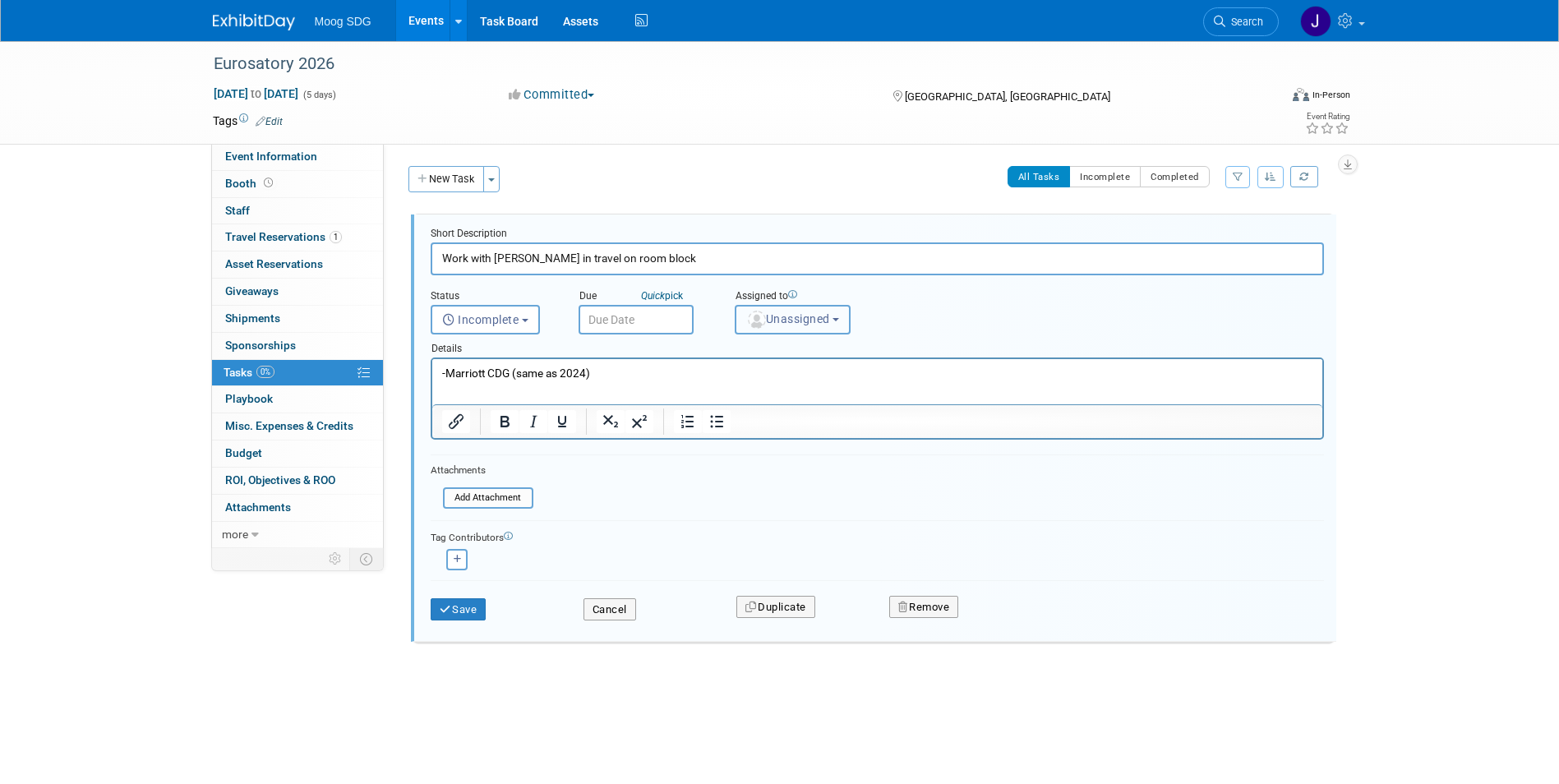
click at [775, 315] on span "Unassigned" at bounding box center [788, 318] width 84 height 14
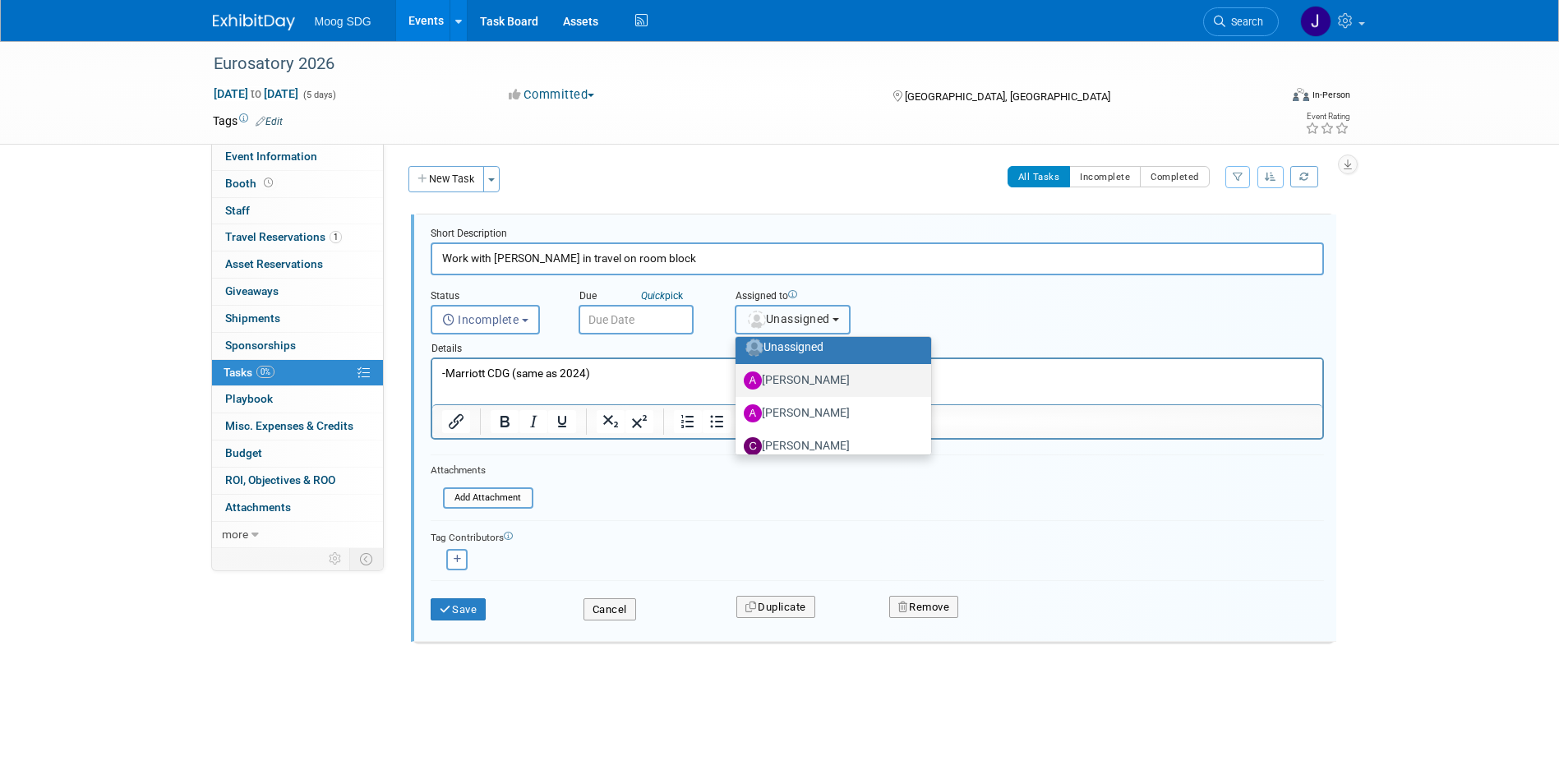
scroll to position [82, 0]
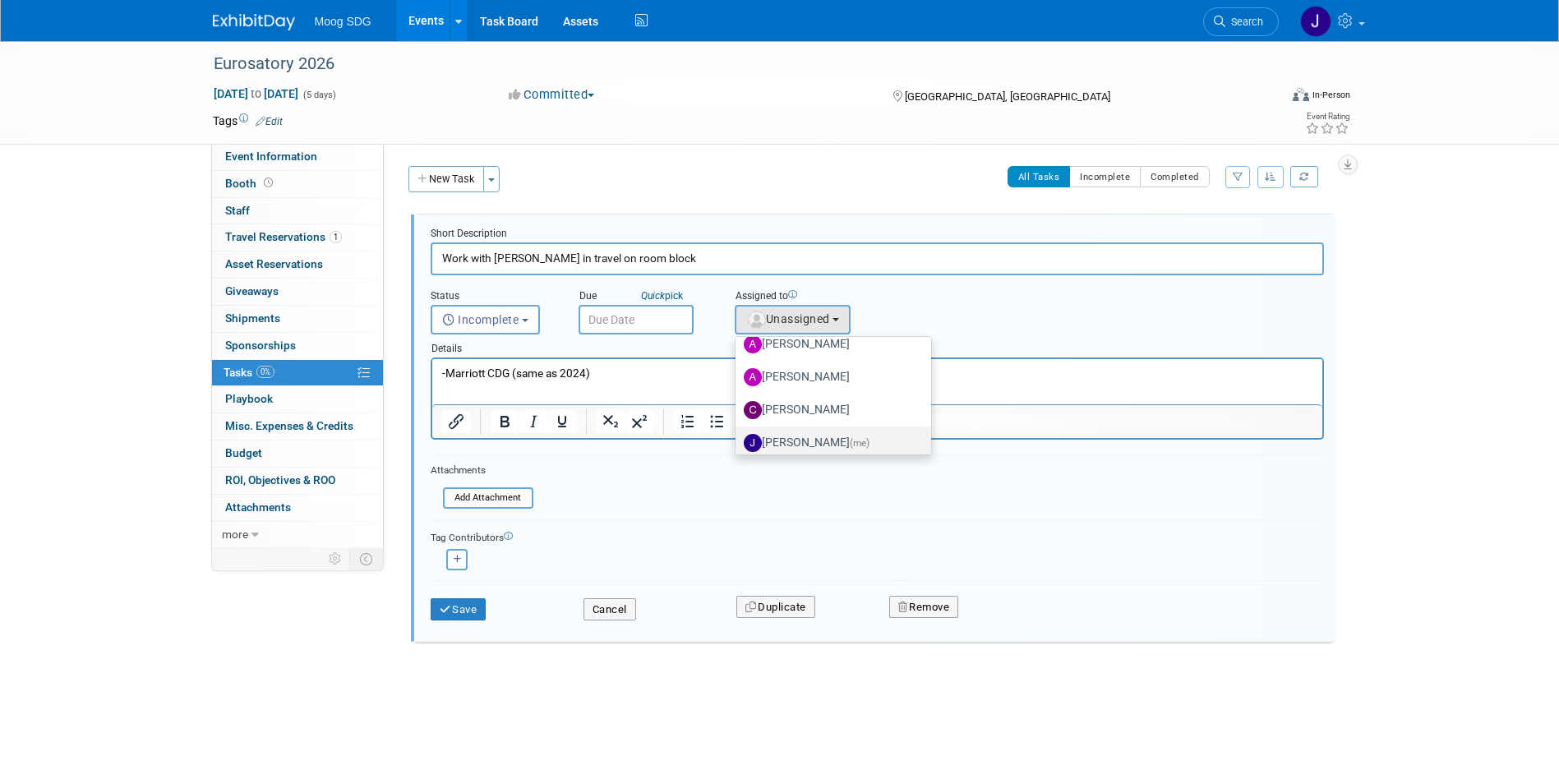
click at [856, 446] on span "(me)" at bounding box center [860, 442] width 20 height 12
click at [738, 446] on input "Jaclyn Roberts (me)" at bounding box center [733, 441] width 11 height 11
select select "e50fb90b-a754-4d28-a606-f523324d5e1f"
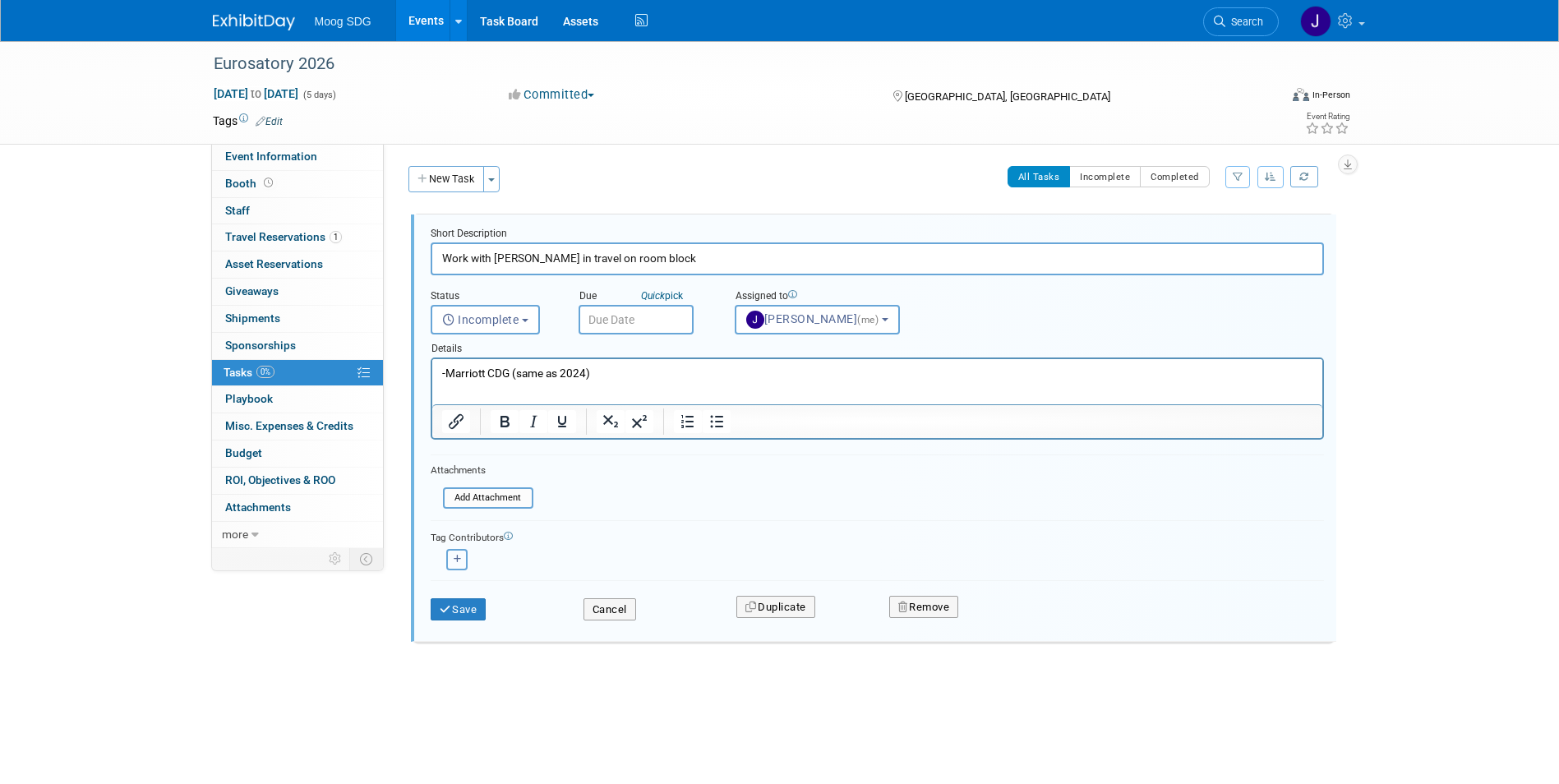
click at [457, 557] on icon "button" at bounding box center [458, 559] width 8 height 9
select select
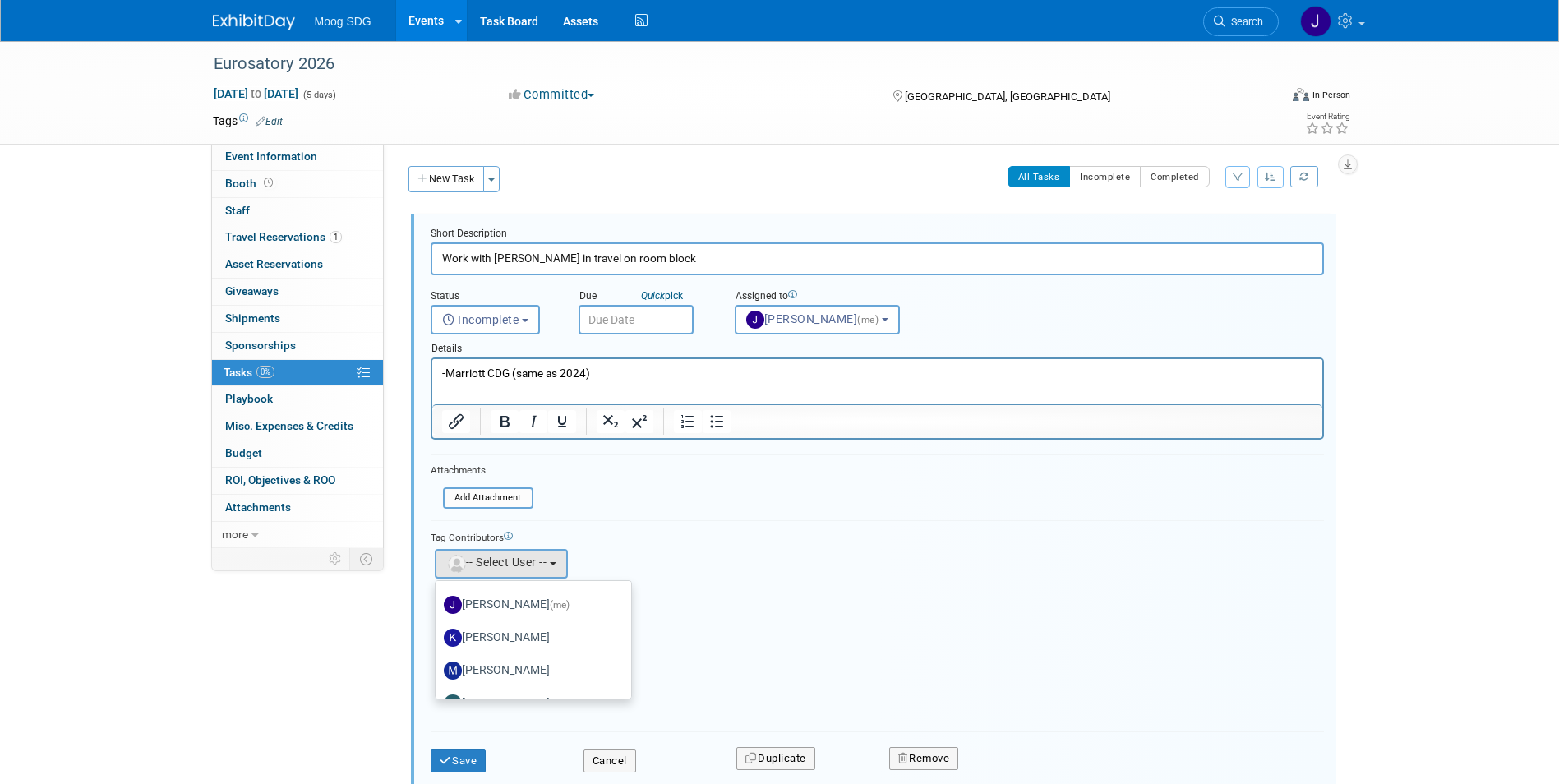
scroll to position [223, 0]
click at [512, 671] on label "Rose Tracy" at bounding box center [530, 678] width 172 height 26
click at [438, 671] on input "Rose Tracy" at bounding box center [433, 676] width 11 height 11
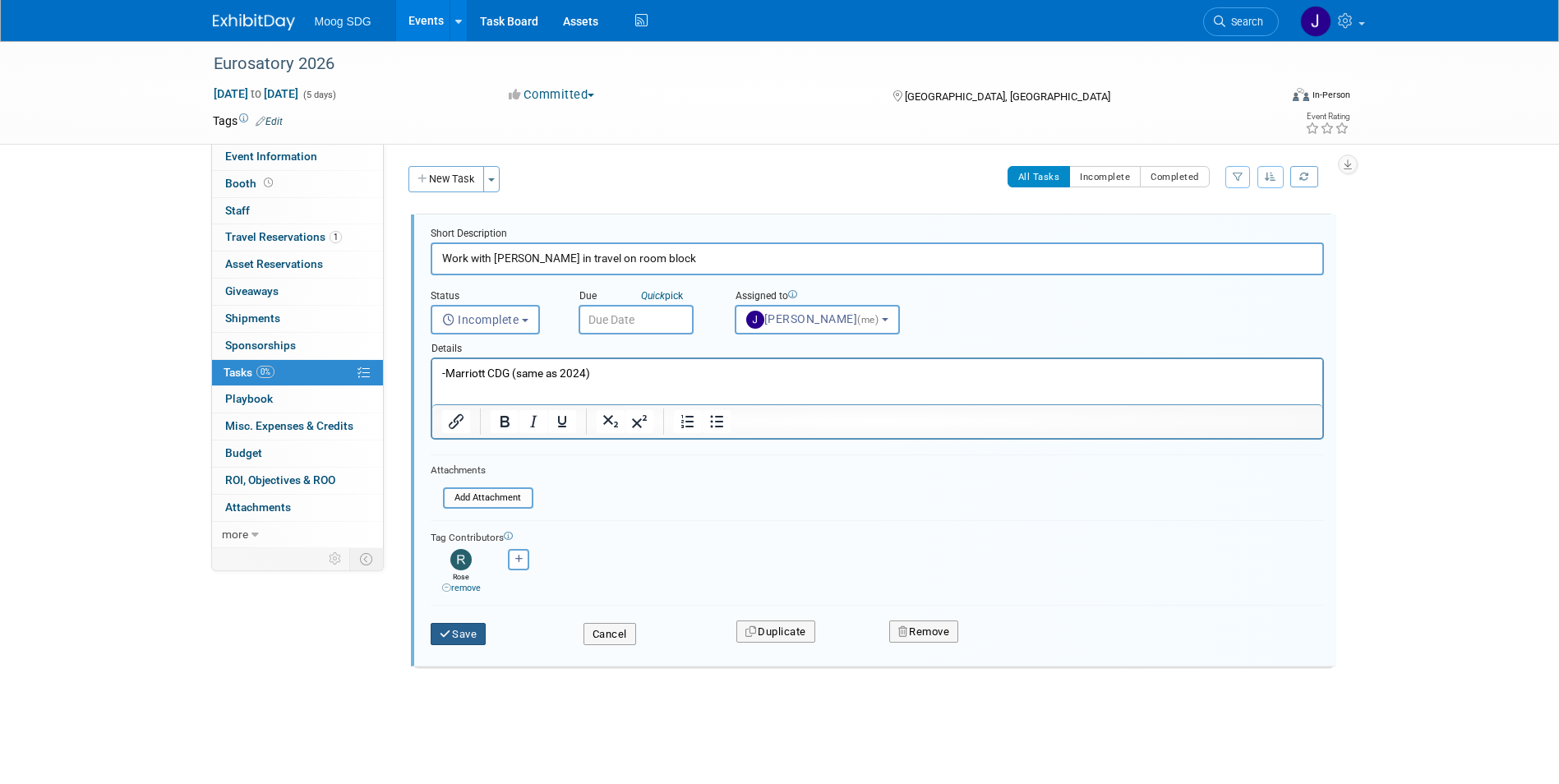
click at [464, 633] on button "Save" at bounding box center [459, 633] width 56 height 23
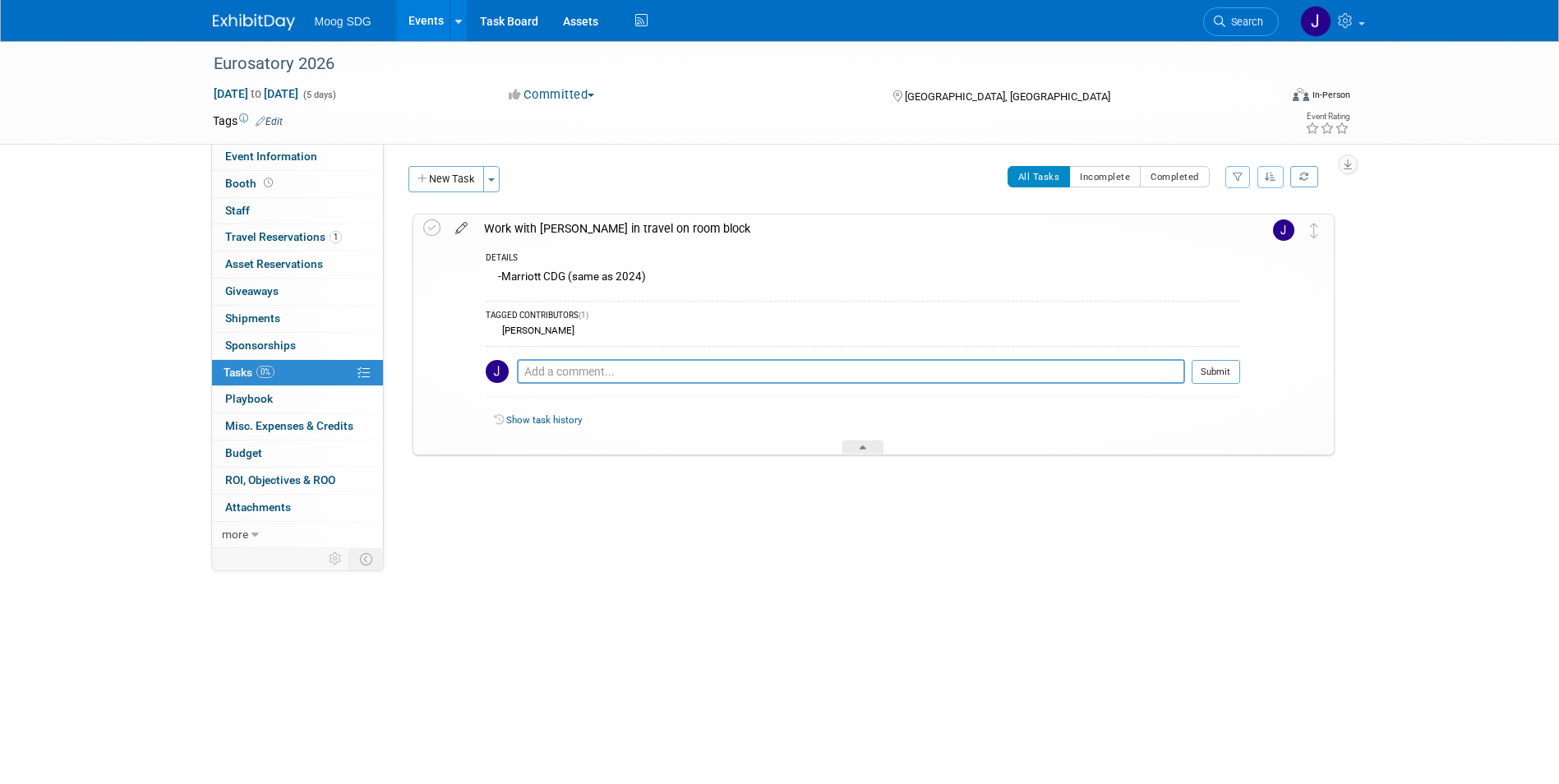
click at [459, 226] on icon at bounding box center [461, 225] width 29 height 21
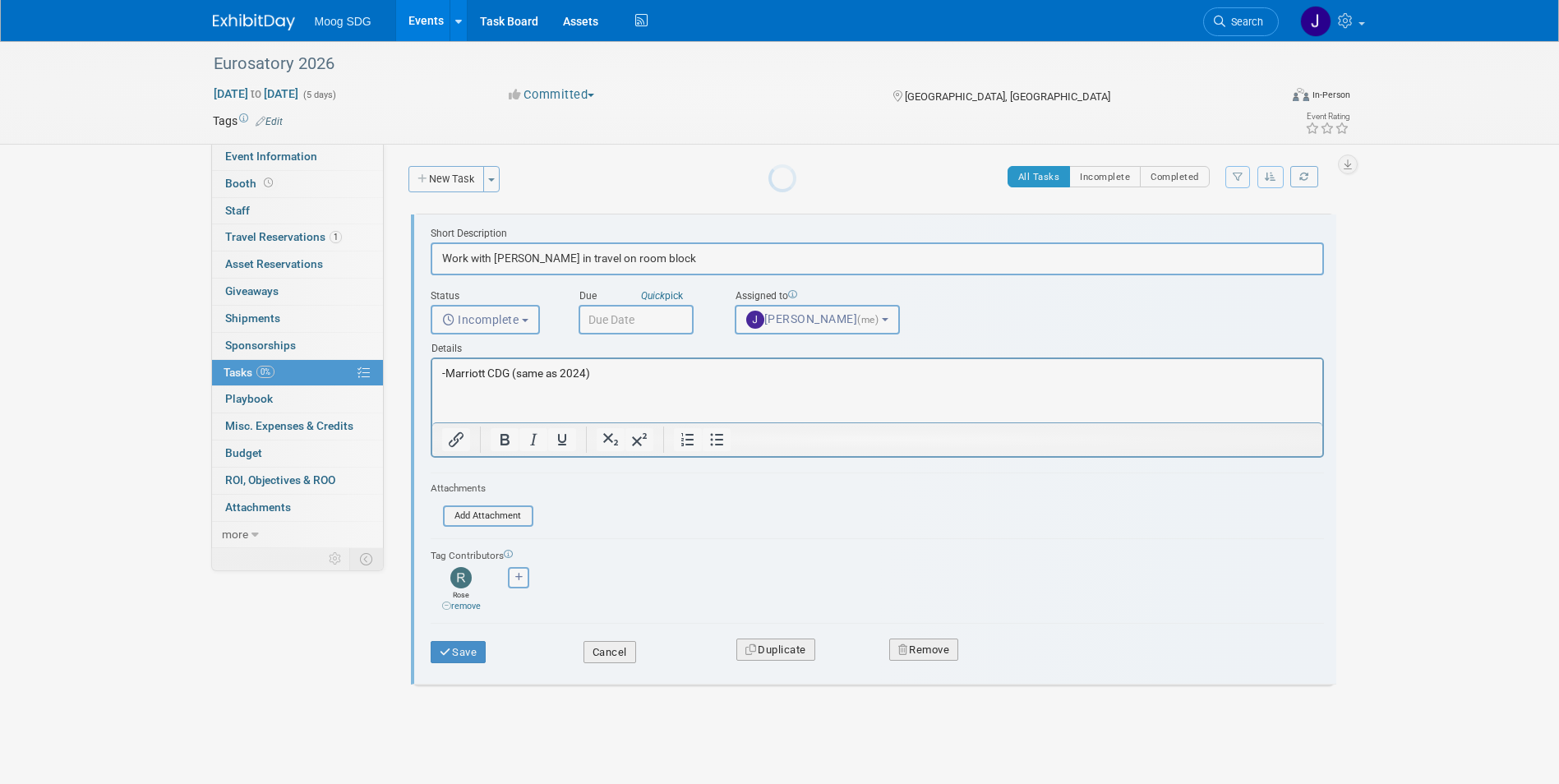
scroll to position [0, 0]
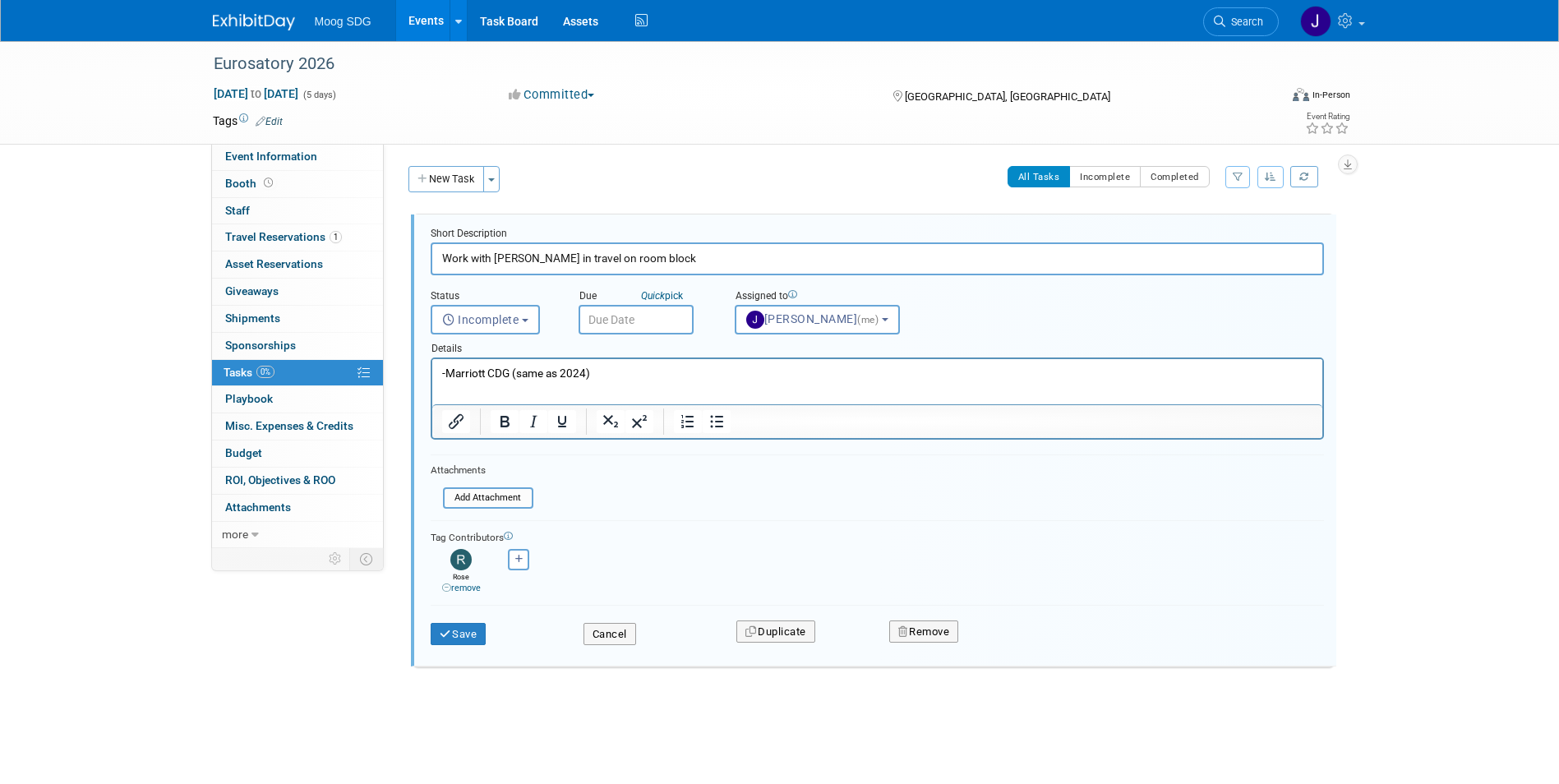
drag, startPoint x: 524, startPoint y: 256, endPoint x: 496, endPoint y: 257, distance: 28.0
click at [496, 257] on input "Work with Lisa D in travel on room block" at bounding box center [877, 259] width 894 height 32
click at [525, 259] on input "Work with Lisa D in travel on room block" at bounding box center [877, 259] width 894 height 32
type input "Work with Lisa D/Melanie Latham in travel on room block"
click at [621, 374] on p "-Marriott CDG (same as 2024)" at bounding box center [877, 373] width 871 height 15
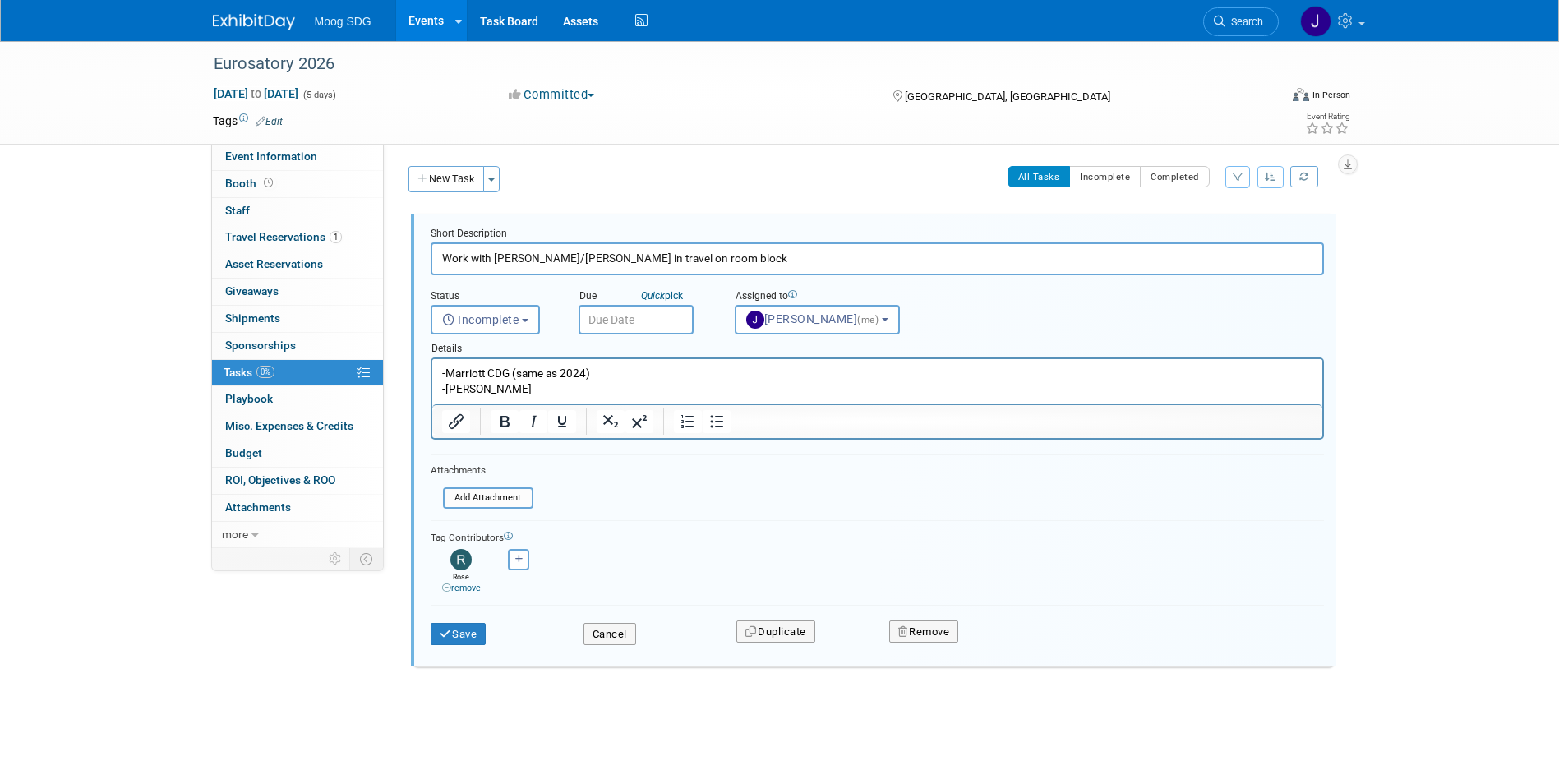
click at [553, 397] on html "-Marriott CDG (same as 2024) -Melanie Latham" at bounding box center [877, 378] width 890 height 38
click at [556, 391] on p "-Melanie Latham" at bounding box center [877, 389] width 871 height 15
click at [455, 630] on button "Save" at bounding box center [459, 633] width 56 height 23
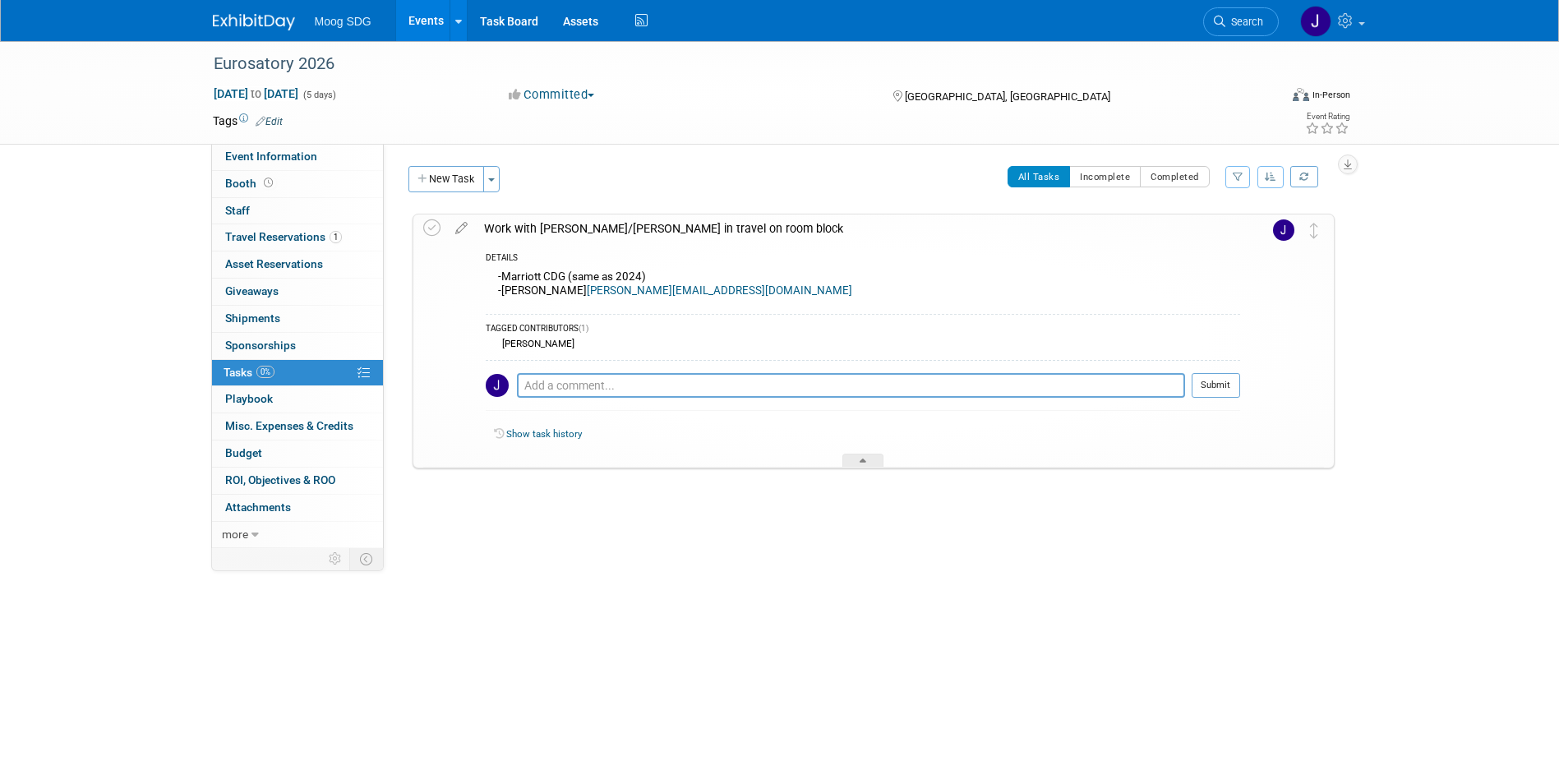
click at [290, 373] on link "0% Tasks 0%" at bounding box center [297, 373] width 171 height 26
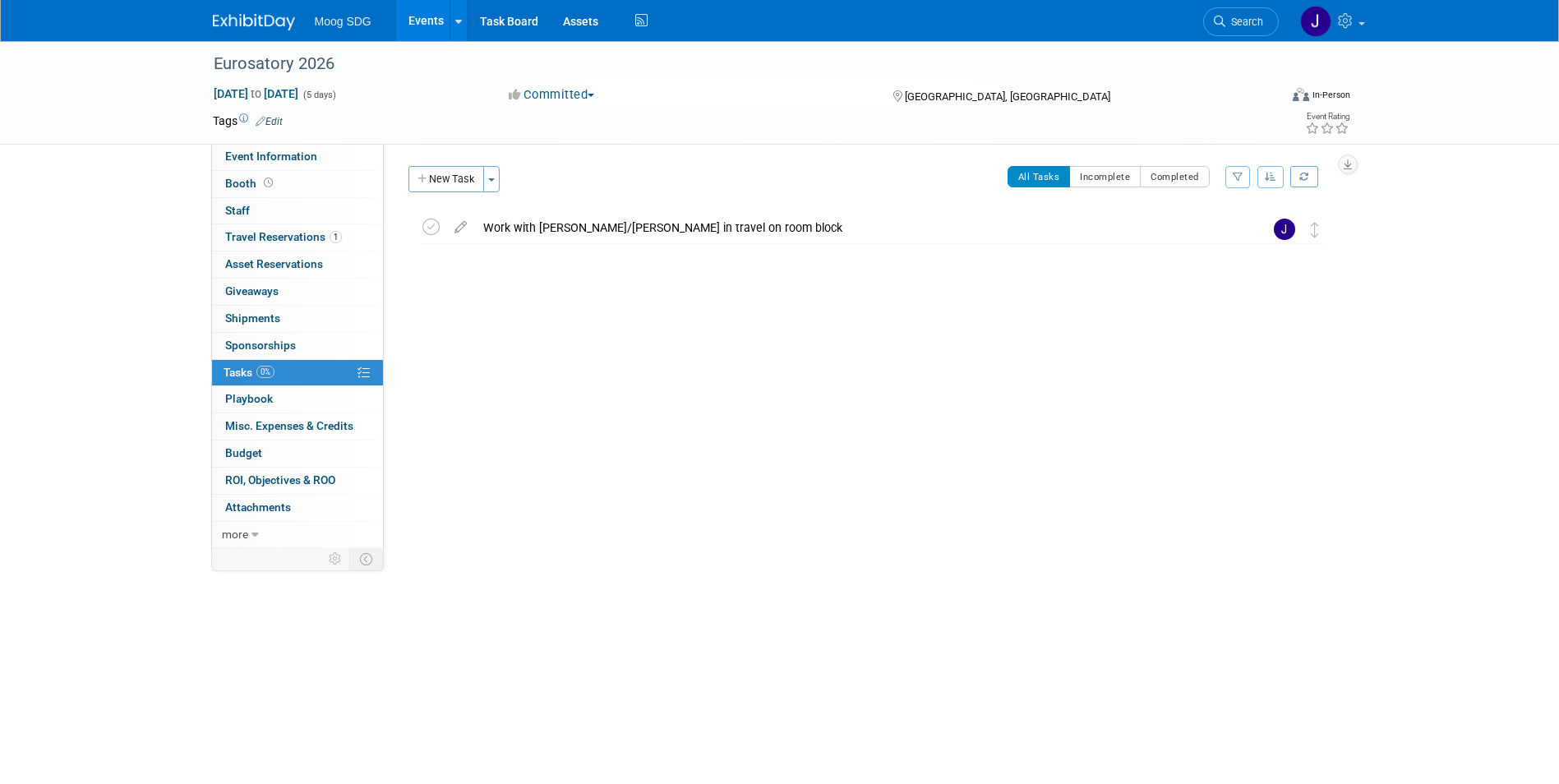
click at [428, 19] on link "Events" at bounding box center [426, 21] width 60 height 42
